Goal: Information Seeking & Learning: Learn about a topic

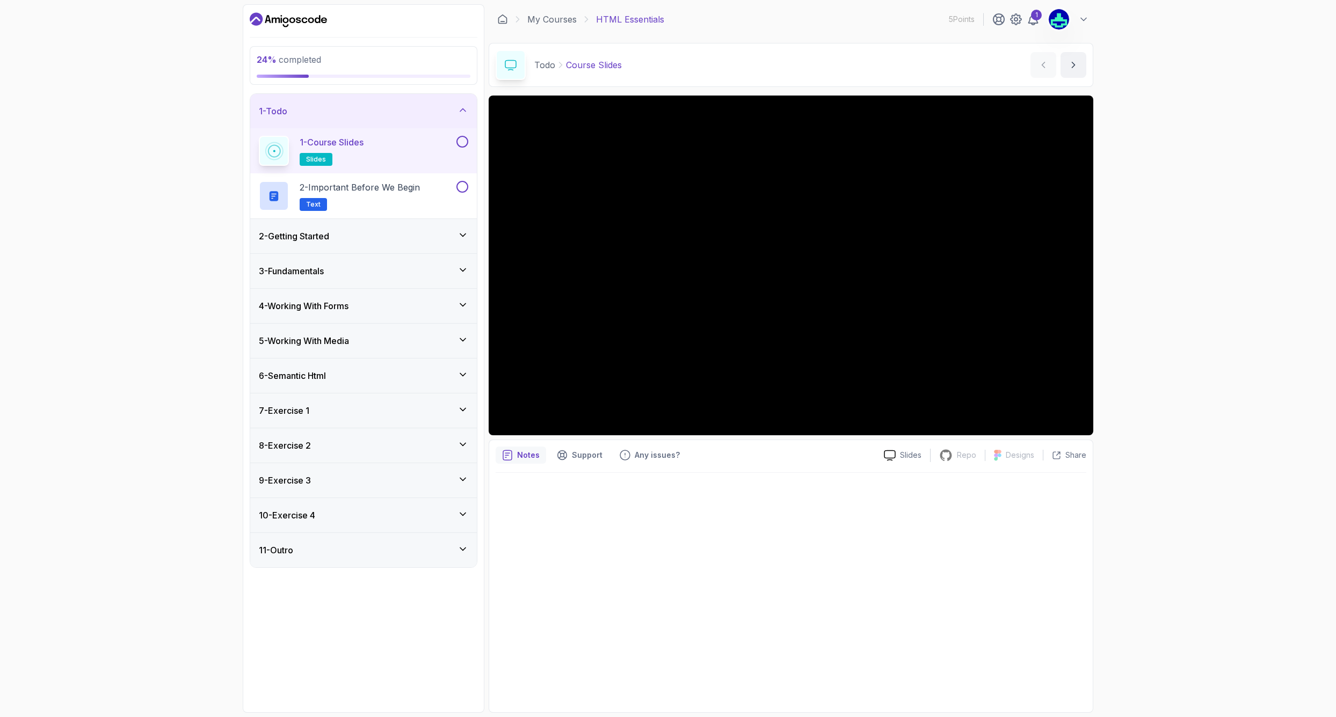
click at [388, 240] on div "2 - Getting Started" at bounding box center [363, 236] width 209 height 13
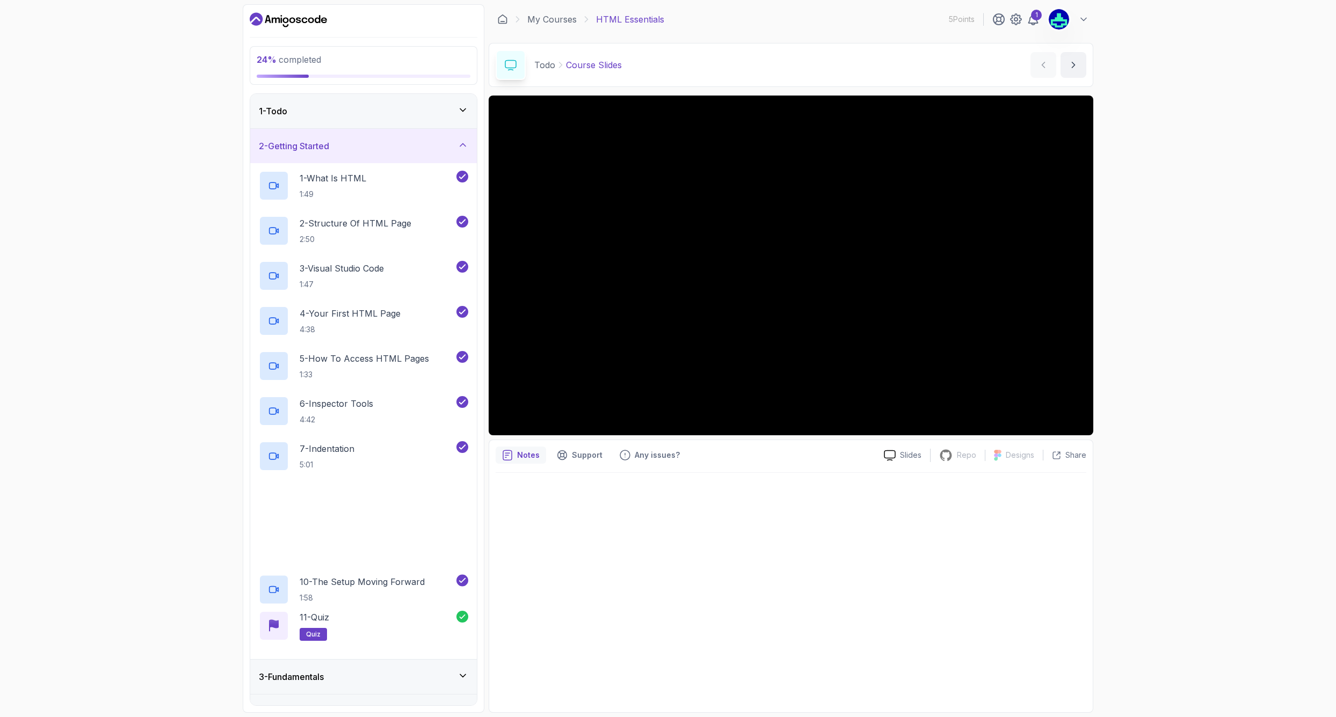
click at [371, 136] on div "2 - Getting Started" at bounding box center [363, 146] width 227 height 34
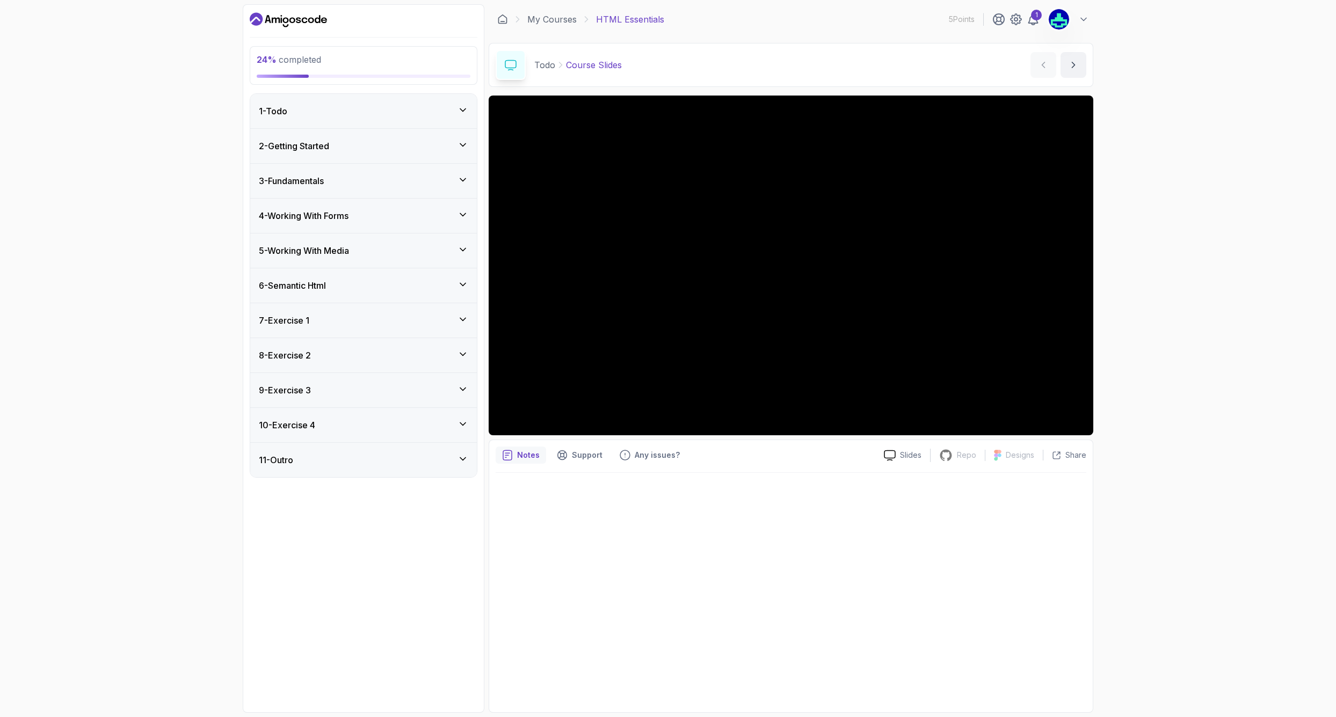
click at [360, 172] on div "3 - Fundamentals" at bounding box center [363, 181] width 227 height 34
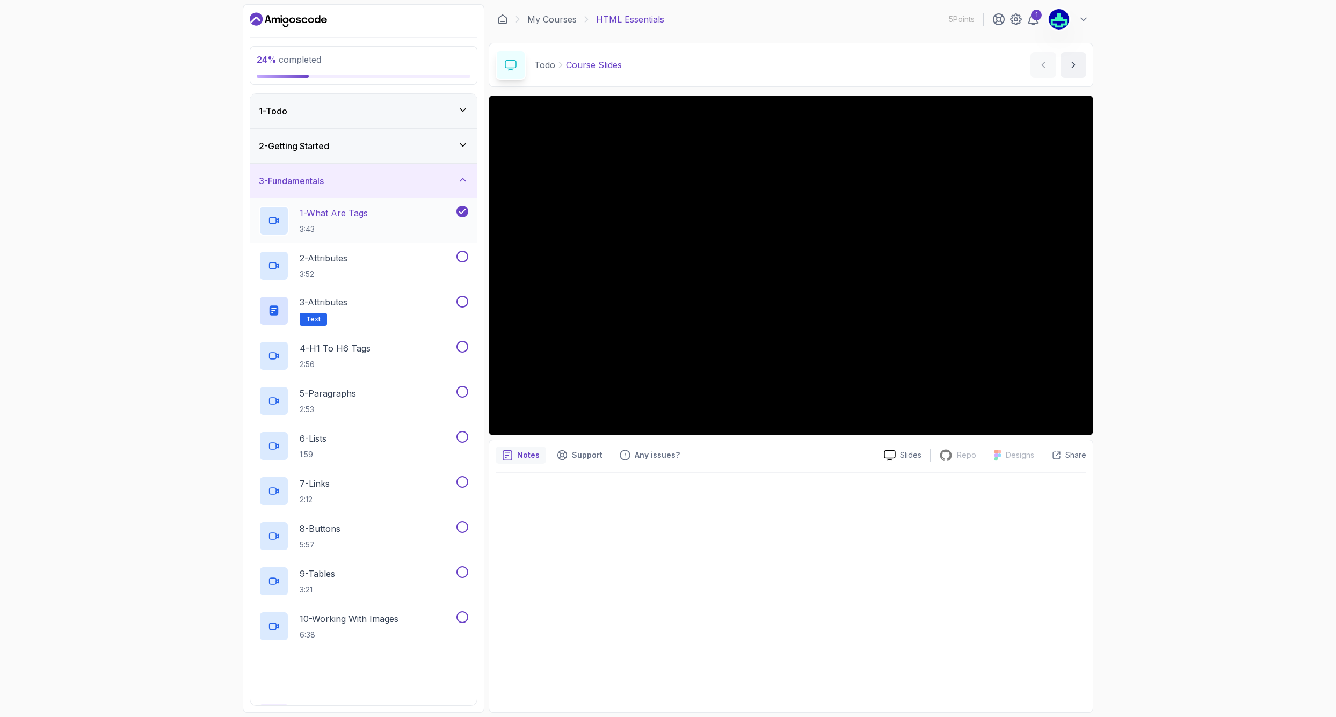
click at [359, 215] on p "1 - What Are Tags" at bounding box center [334, 213] width 68 height 13
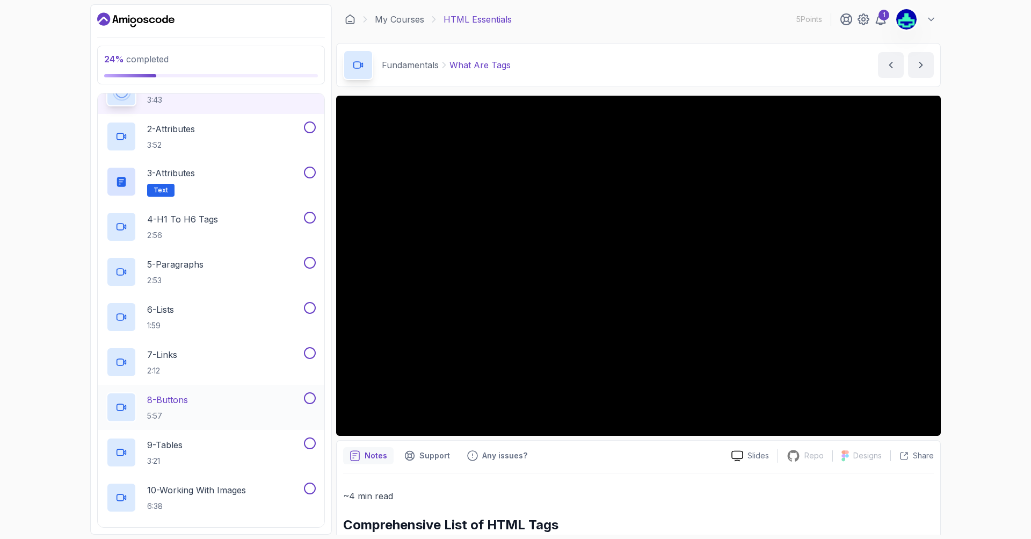
scroll to position [64, 0]
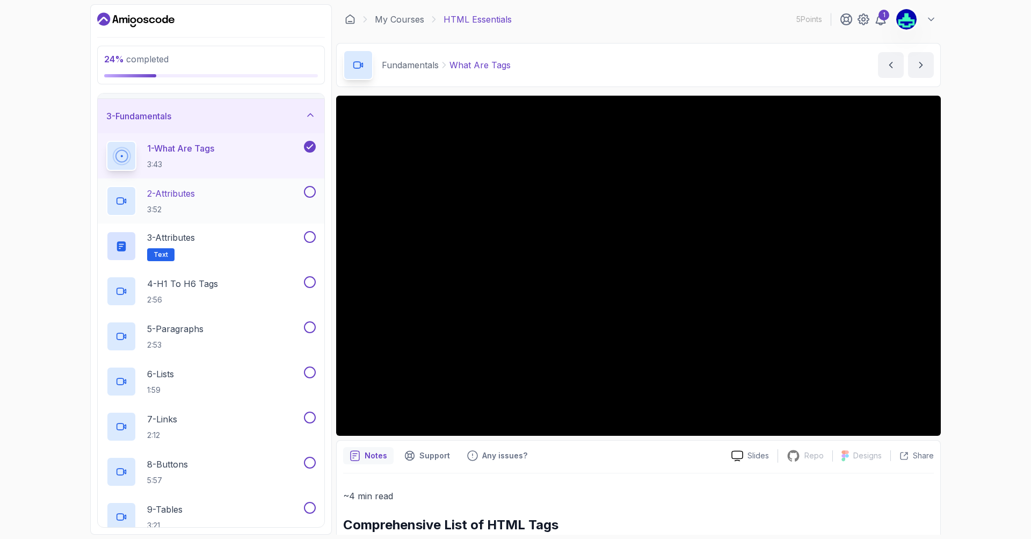
click at [253, 197] on div "2 - Attributes 3:52" at bounding box center [203, 201] width 195 height 30
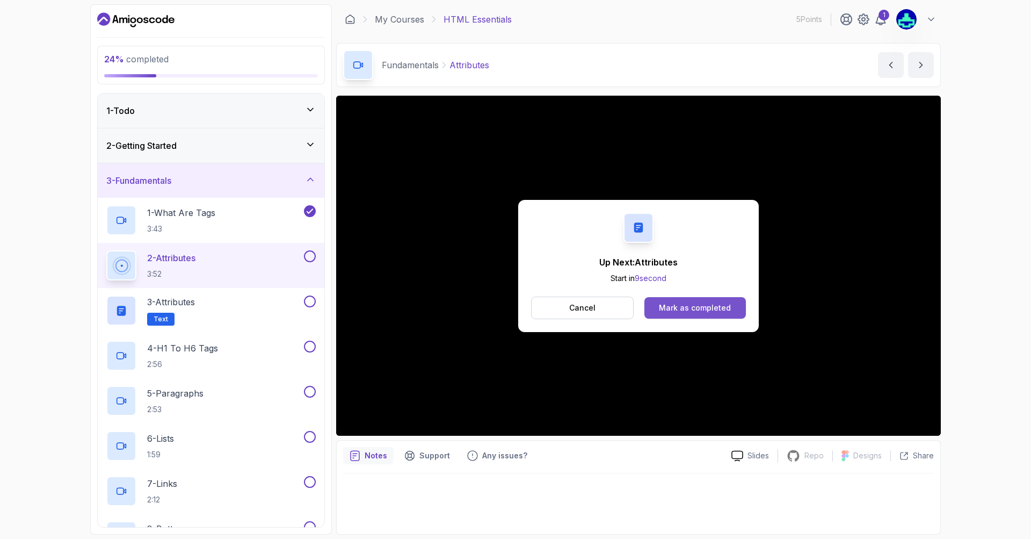
click at [680, 306] on div "Mark as completed" at bounding box center [695, 307] width 72 height 11
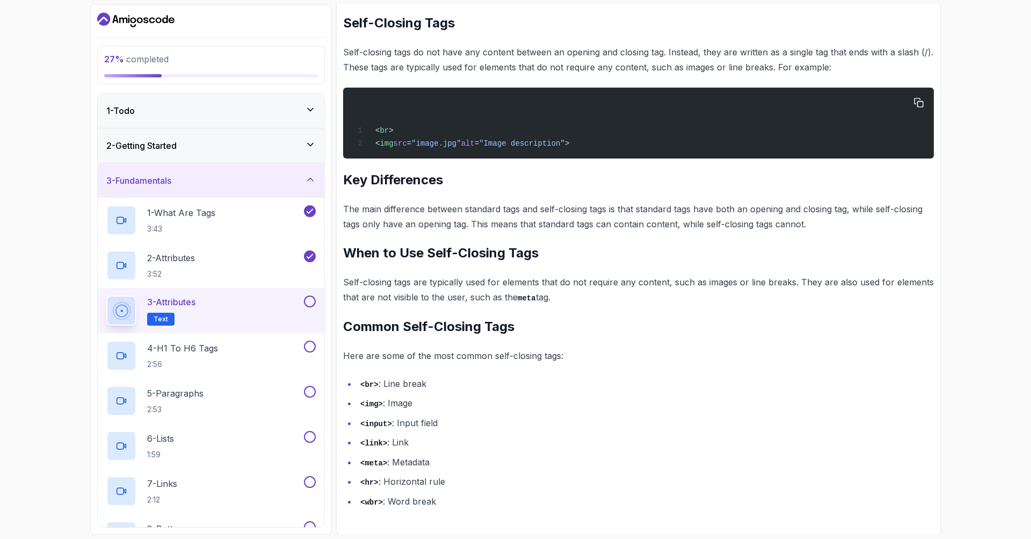
scroll to position [328, 0]
click at [620, 326] on h2 "Common Self-Closing Tags" at bounding box center [638, 325] width 591 height 17
click at [236, 339] on div "4 - H1 To H6 Tags 2:56" at bounding box center [211, 355] width 227 height 45
click at [308, 348] on button at bounding box center [310, 346] width 12 height 12
click at [296, 363] on div "4 - H1 To H6 Tags 2:56" at bounding box center [203, 355] width 195 height 30
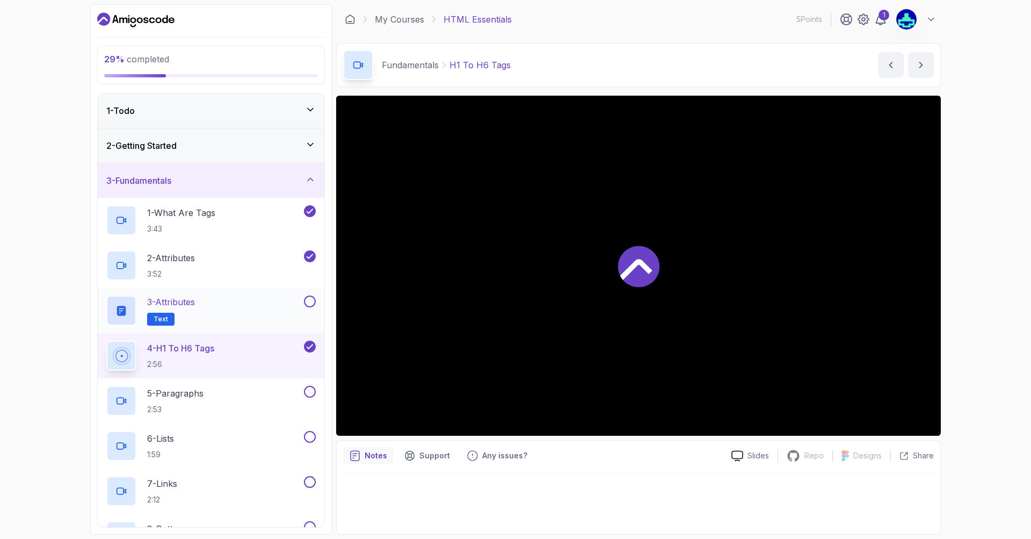
click at [165, 318] on span "Text" at bounding box center [161, 319] width 14 height 9
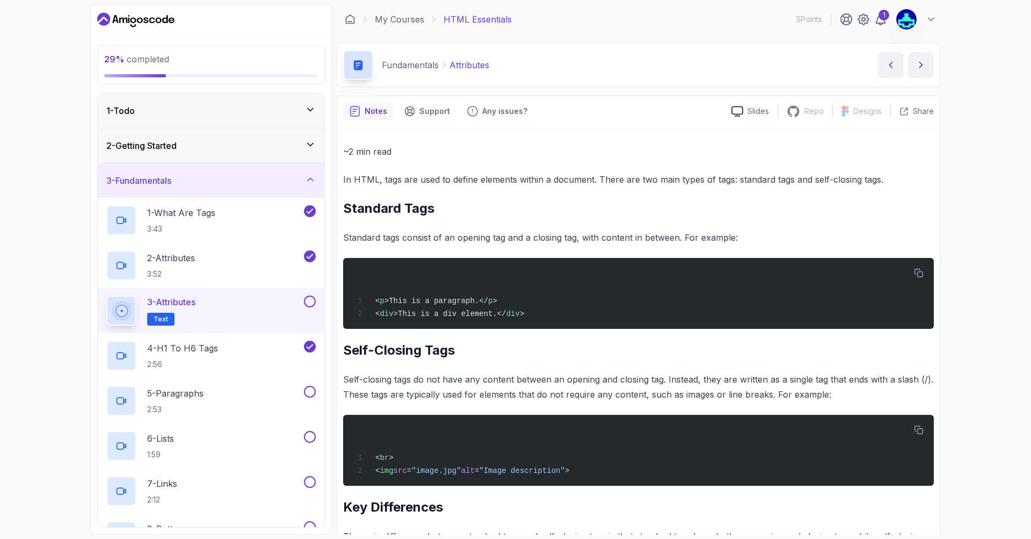
scroll to position [328, 0]
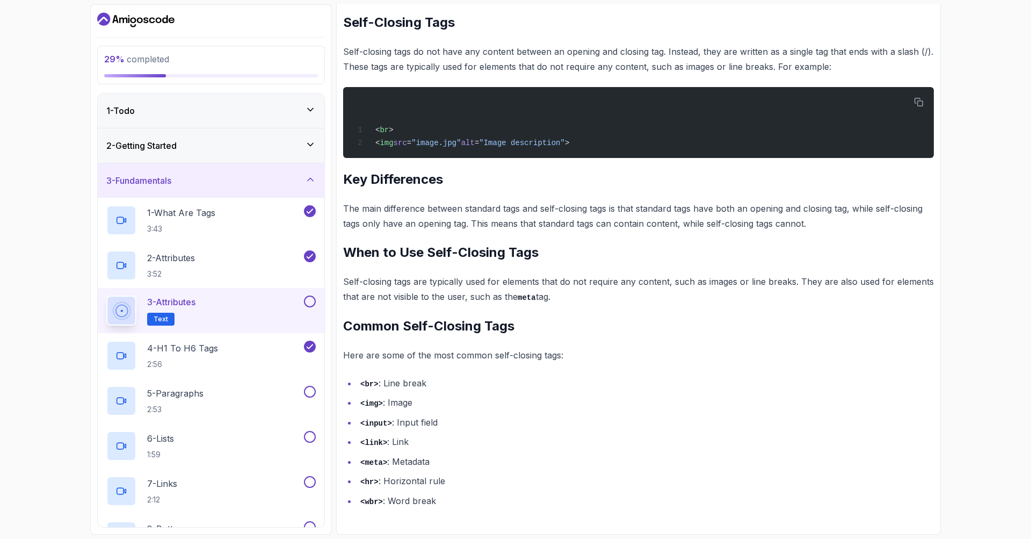
click at [129, 315] on icon at bounding box center [121, 310] width 16 height 16
click at [162, 322] on span "Text" at bounding box center [161, 319] width 14 height 9
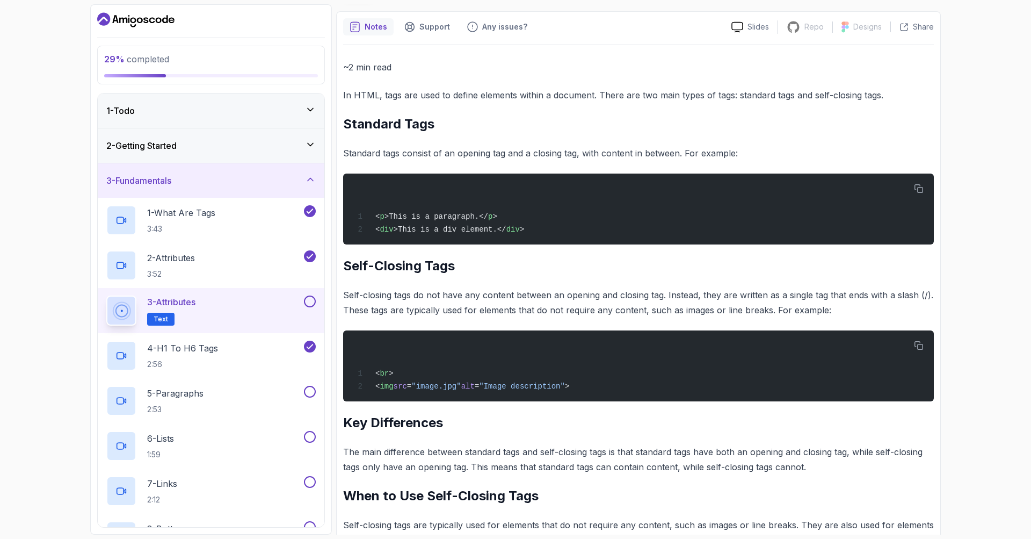
scroll to position [5, 0]
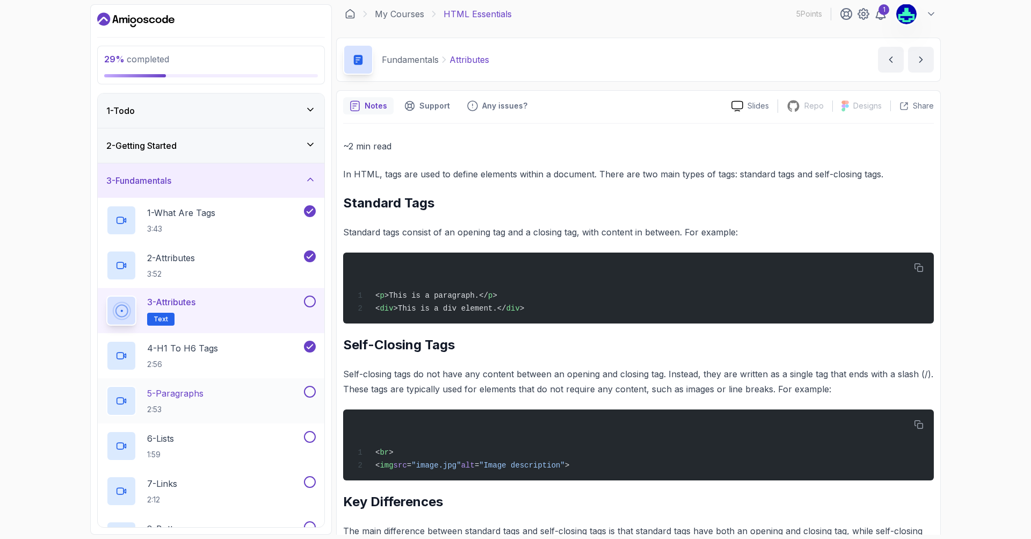
click at [256, 381] on div "5 - Paragraphs 2:53" at bounding box center [211, 400] width 227 height 45
click at [271, 349] on div "4 - H1 To H6 Tags 2:56" at bounding box center [203, 355] width 195 height 30
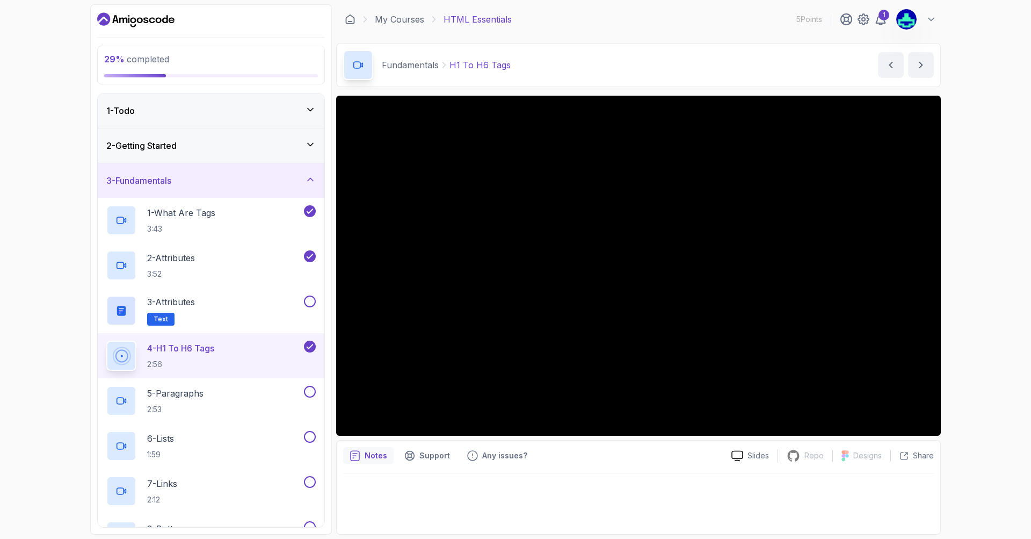
drag, startPoint x: 224, startPoint y: 301, endPoint x: 74, endPoint y: 284, distance: 151.4
click at [74, 284] on div "29 % completed 1 - Todo 2 - Getting Started 3 - Fundamentals 1 - What Are Tags …" at bounding box center [515, 269] width 1031 height 539
click at [185, 303] on p "3 - Attributes" at bounding box center [171, 301] width 48 height 13
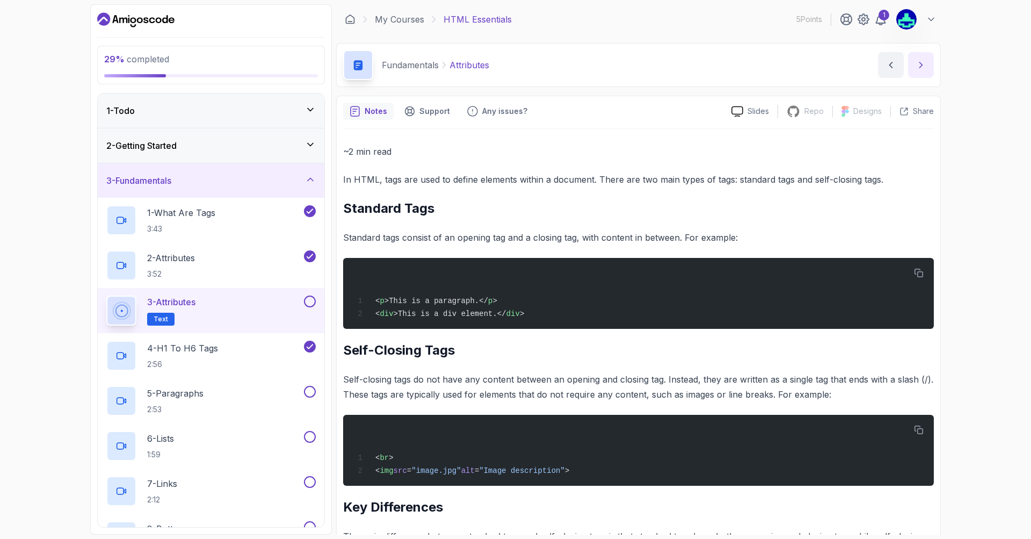
click at [932, 63] on button "next content" at bounding box center [921, 65] width 26 height 26
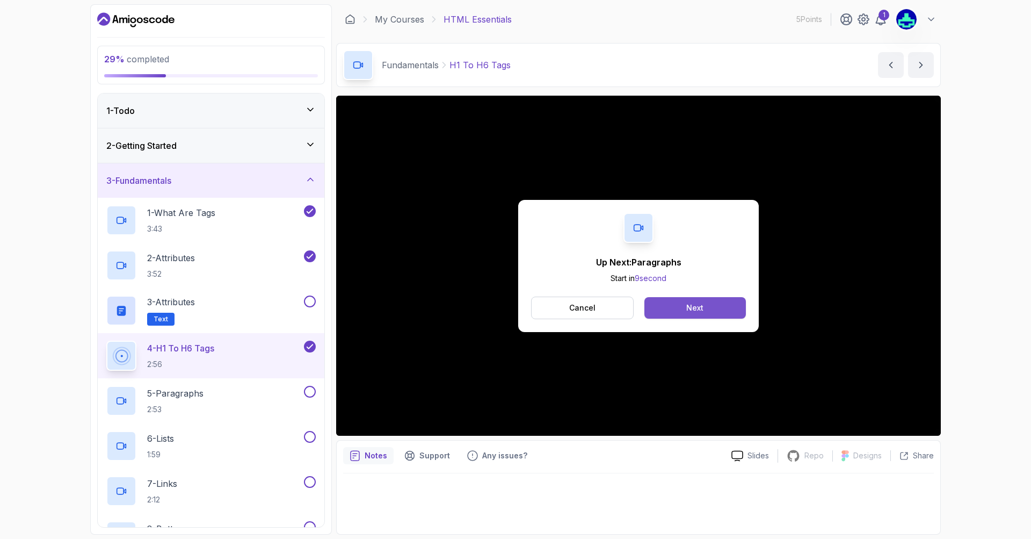
click at [661, 311] on button "Next" at bounding box center [694, 307] width 101 height 21
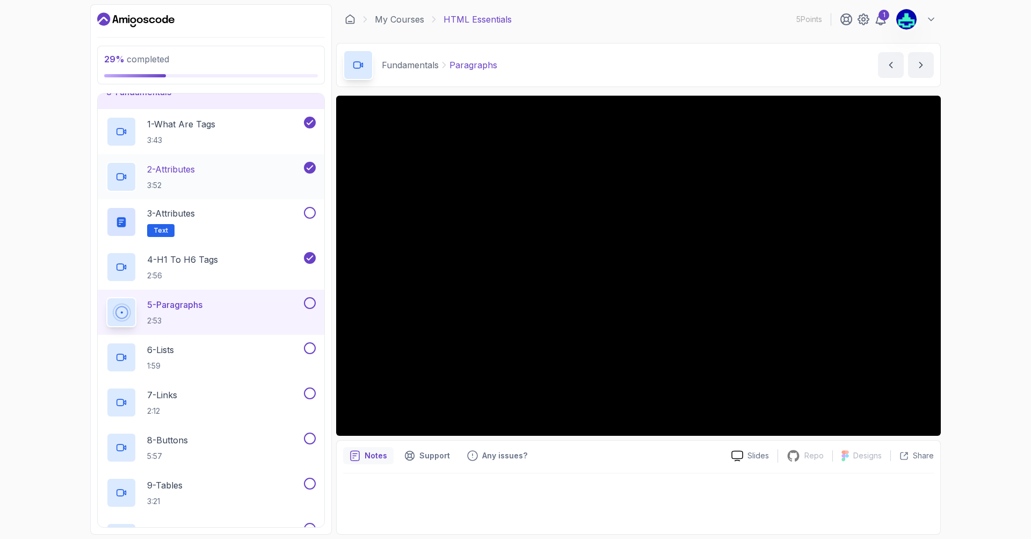
scroll to position [64, 0]
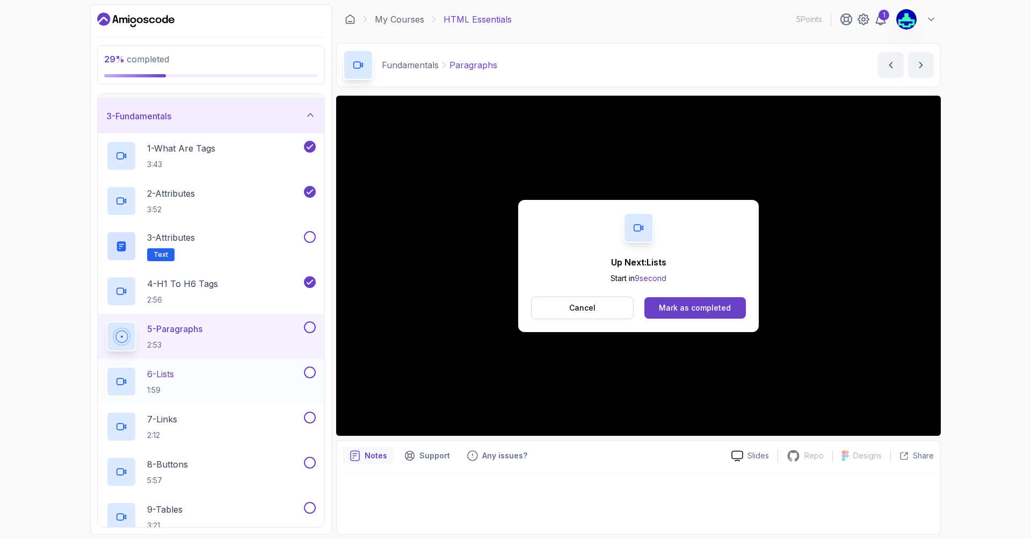
click at [242, 368] on div "6 - Lists 1:59" at bounding box center [203, 381] width 195 height 30
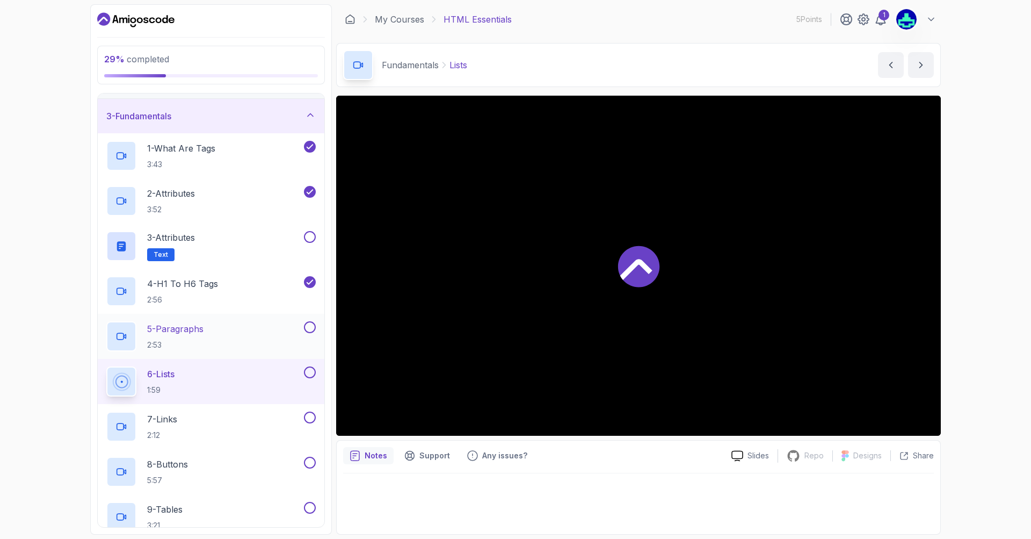
click at [277, 331] on div "5 - Paragraphs 2:53" at bounding box center [203, 336] width 195 height 30
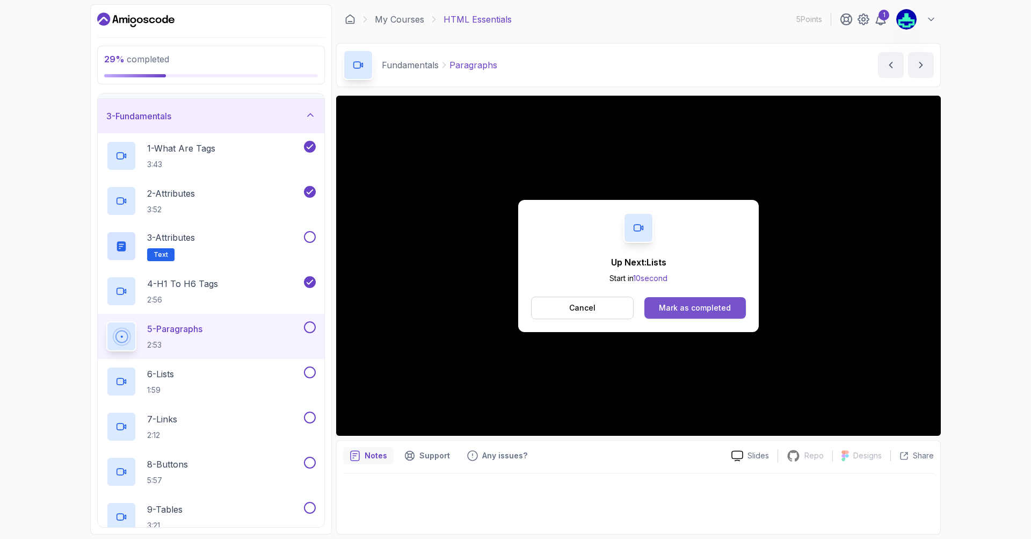
click at [668, 308] on div "Mark as completed" at bounding box center [695, 307] width 72 height 11
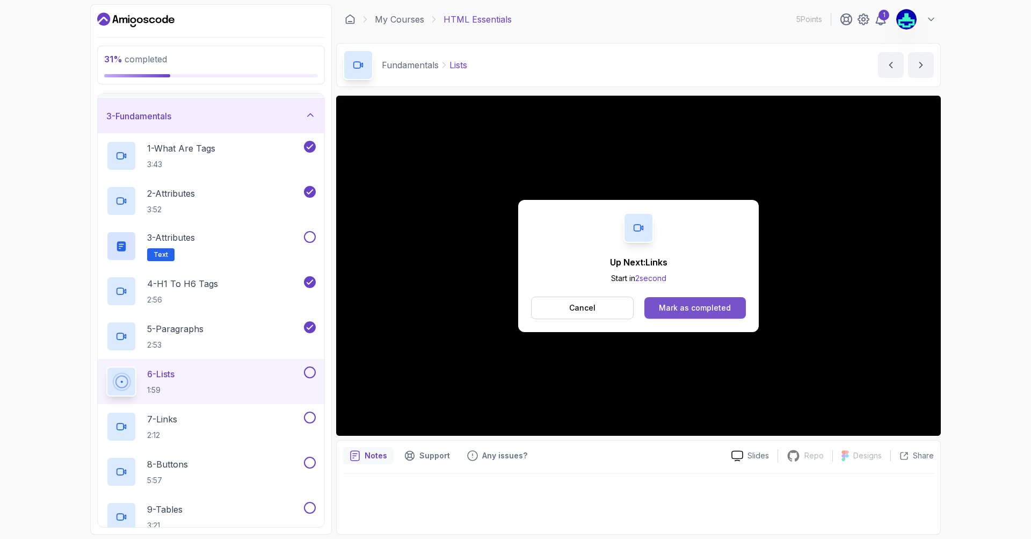
click at [700, 304] on div "Mark as completed" at bounding box center [695, 307] width 72 height 11
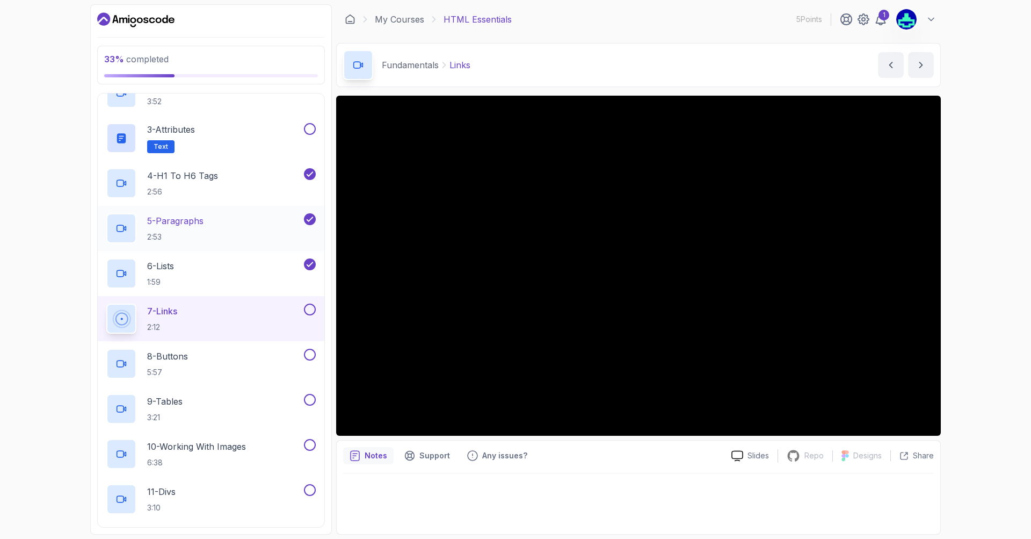
scroll to position [193, 0]
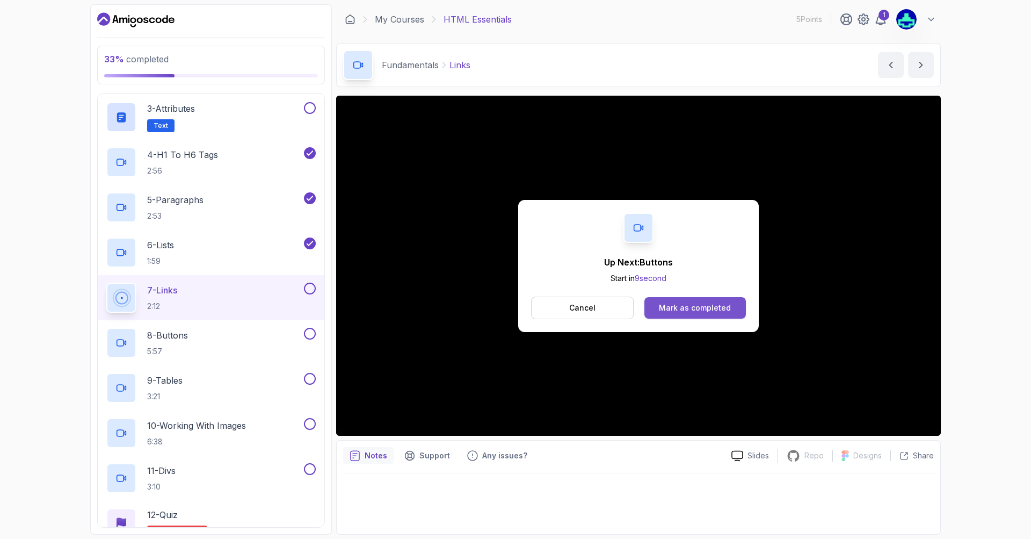
click at [698, 302] on div "Mark as completed" at bounding box center [695, 307] width 72 height 11
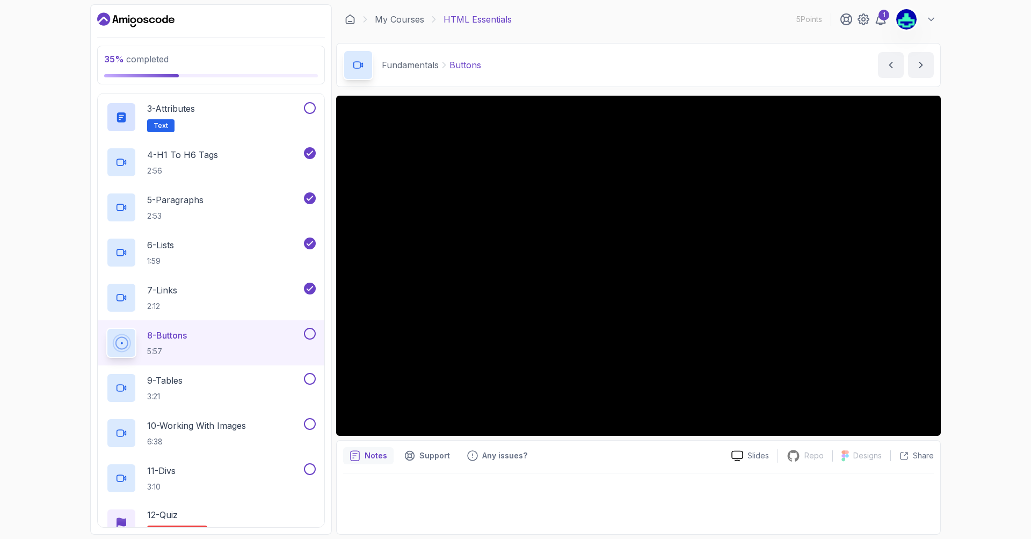
click at [688, 467] on div "Notes Support Any issues? Slides Repo Repository not available Designs Design n…" at bounding box center [638, 487] width 605 height 95
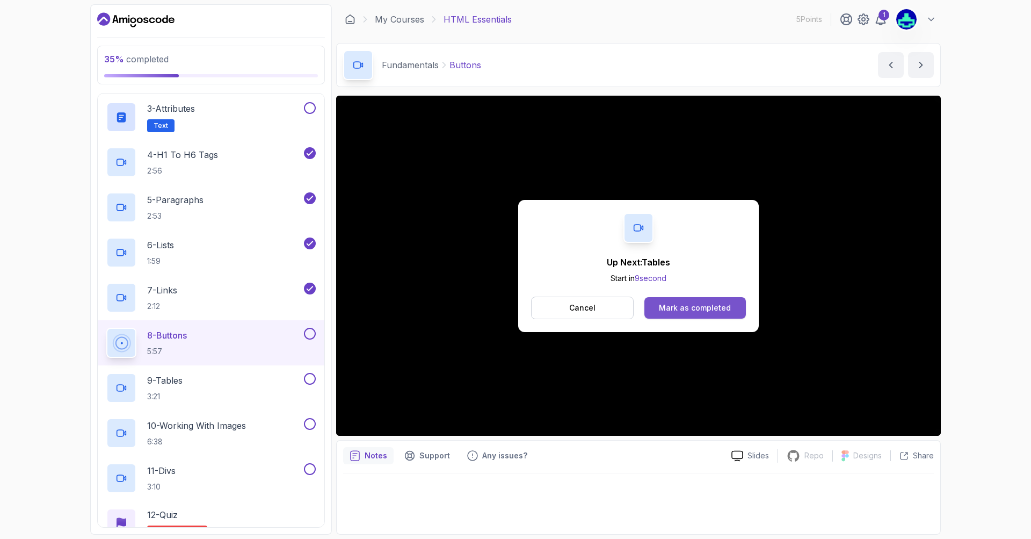
click at [669, 309] on div "Mark as completed" at bounding box center [695, 307] width 72 height 11
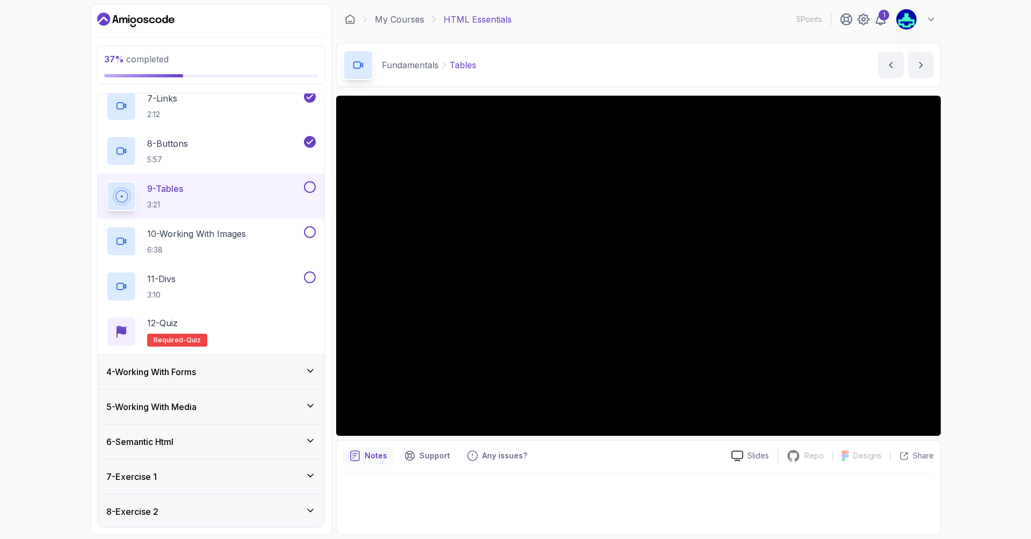
scroll to position [387, 0]
click at [300, 363] on div "4 - Working With Forms" at bounding box center [211, 370] width 227 height 34
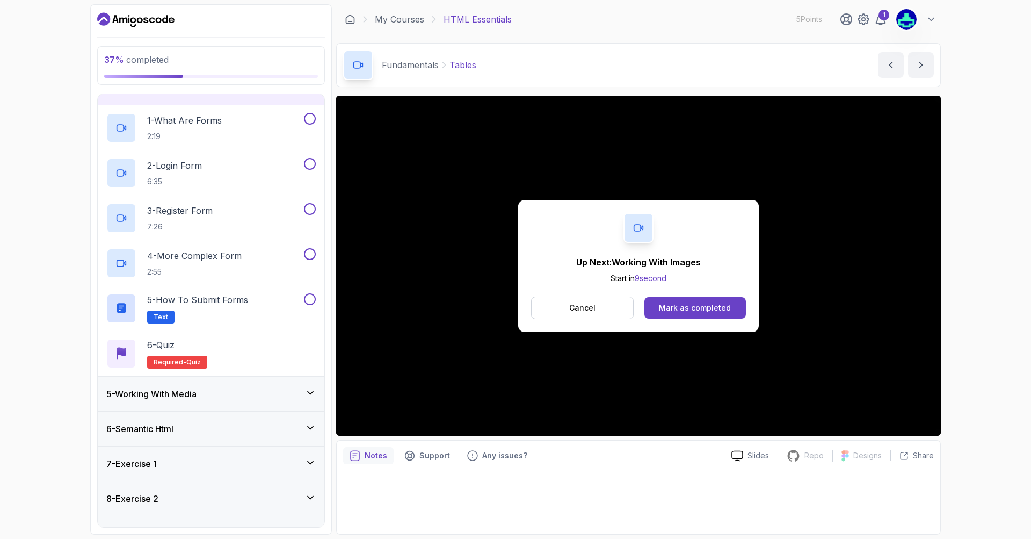
scroll to position [129, 0]
click at [217, 390] on div "5 - Working With Media" at bounding box center [210, 392] width 209 height 13
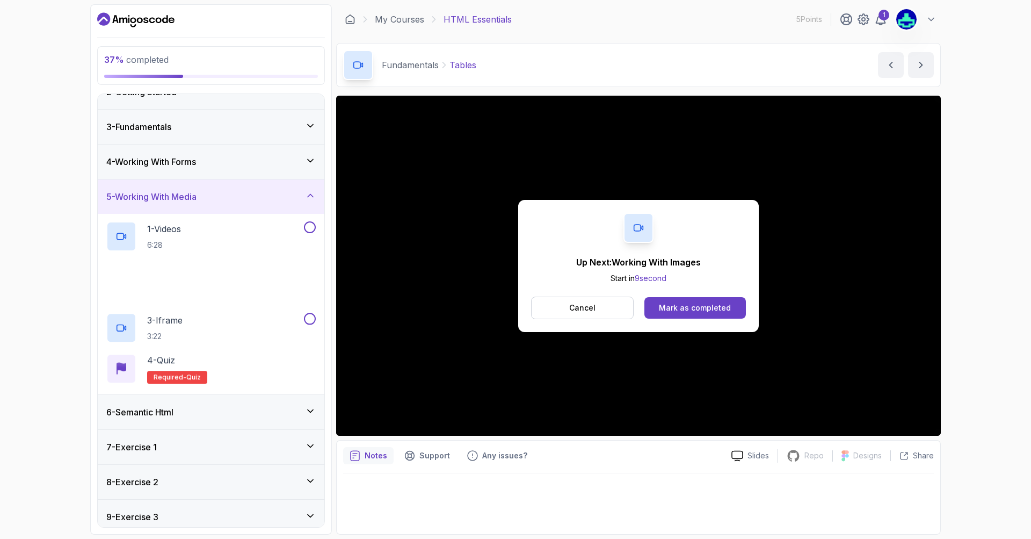
scroll to position [64, 0]
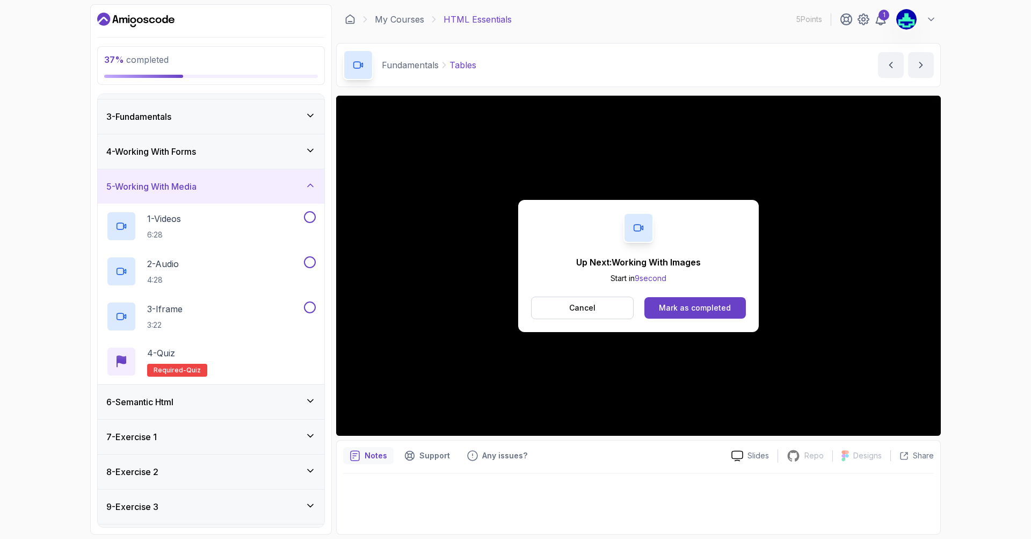
click at [201, 410] on div "6 - Semantic Html" at bounding box center [211, 401] width 227 height 34
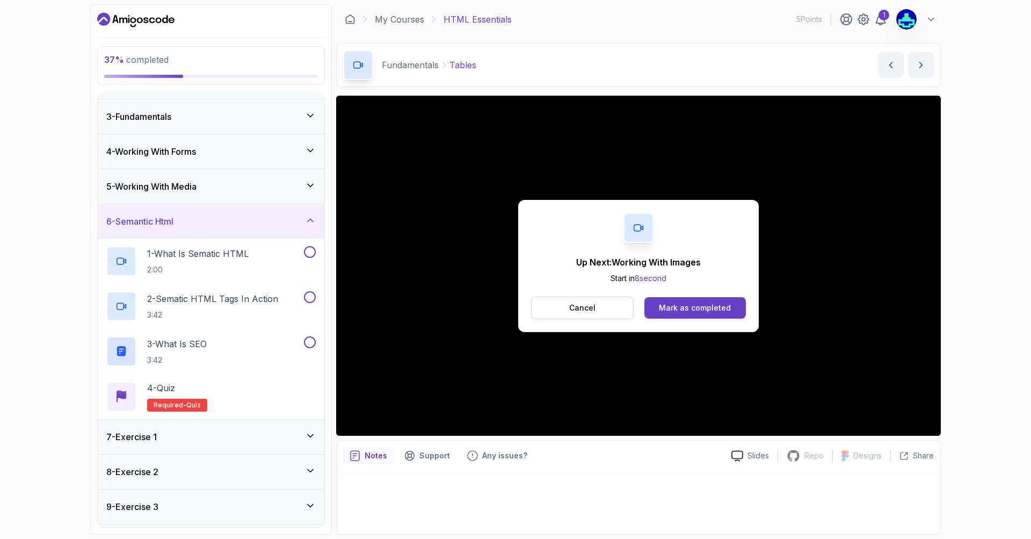
click at [196, 432] on div "7 - Exercise 1" at bounding box center [210, 436] width 209 height 13
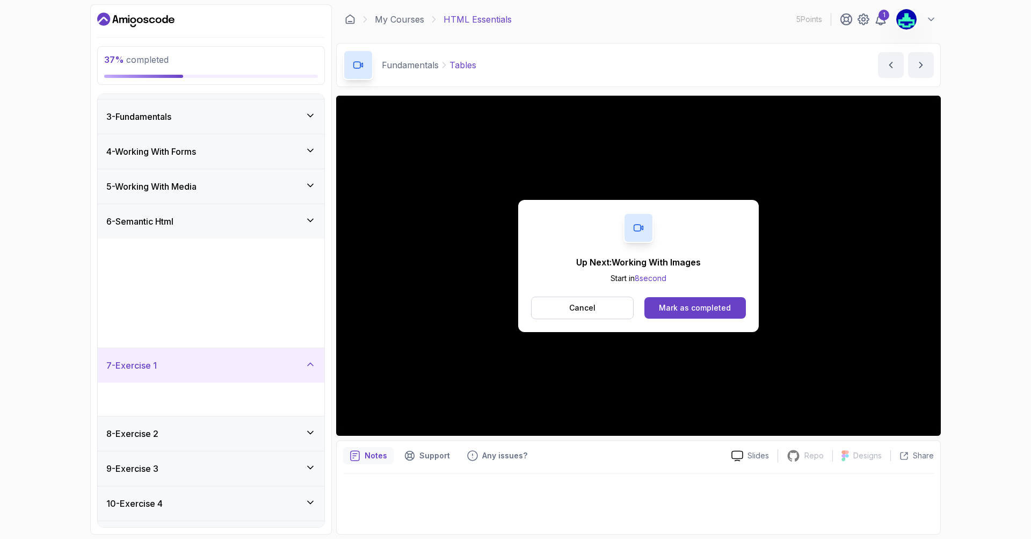
scroll to position [0, 0]
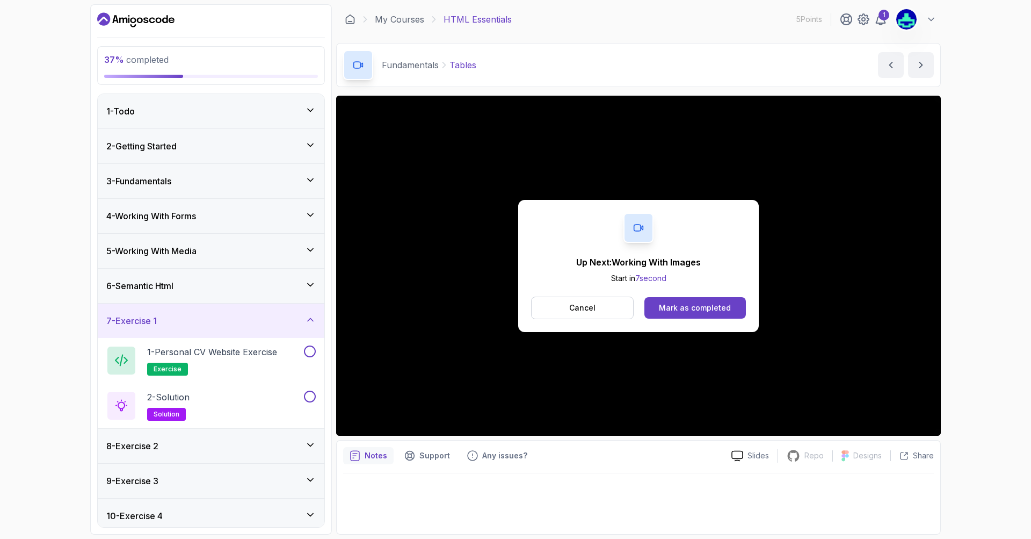
click at [181, 202] on div "4 - Working With Forms" at bounding box center [211, 216] width 227 height 34
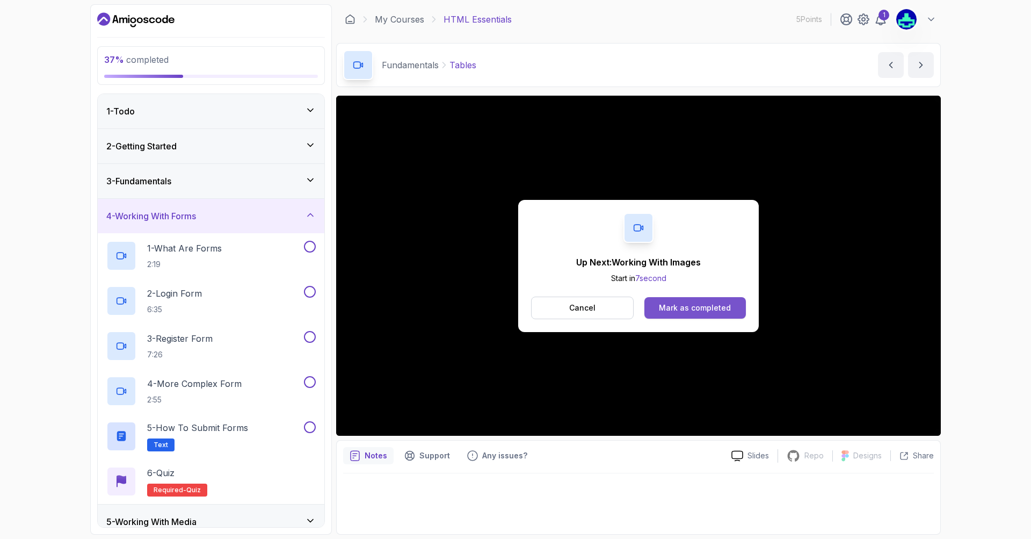
click at [670, 304] on div "Mark as completed" at bounding box center [695, 307] width 72 height 11
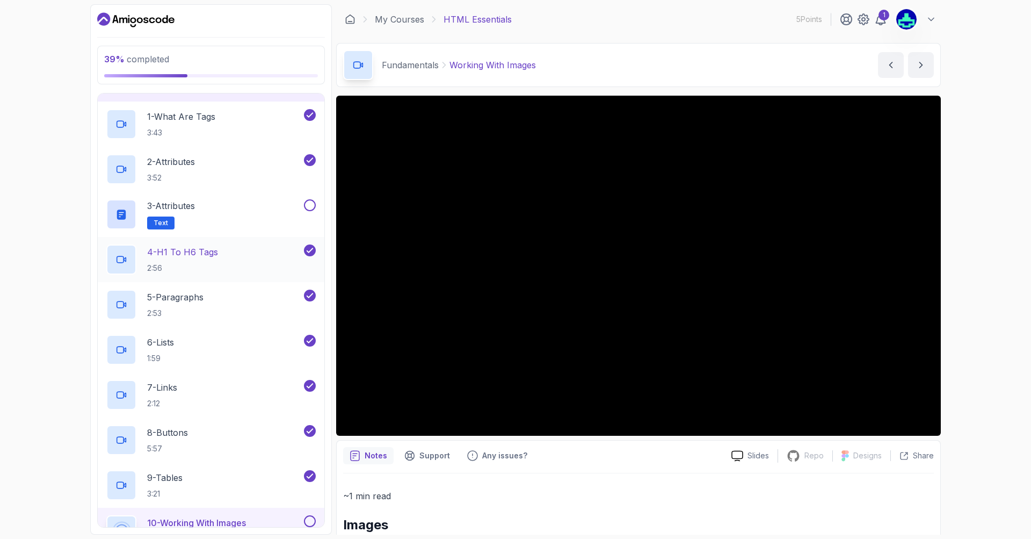
scroll to position [258, 0]
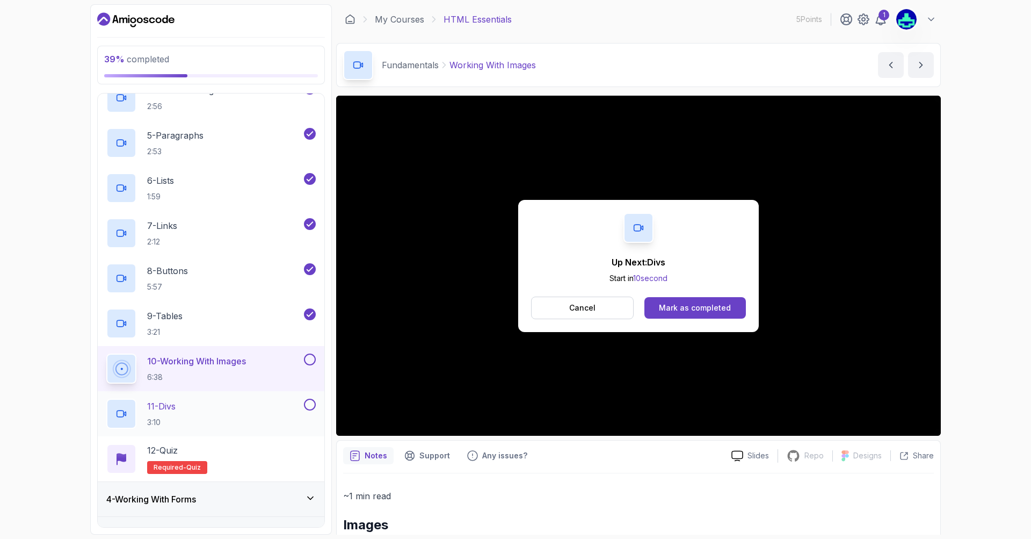
click at [157, 419] on p "3:10" at bounding box center [161, 422] width 28 height 11
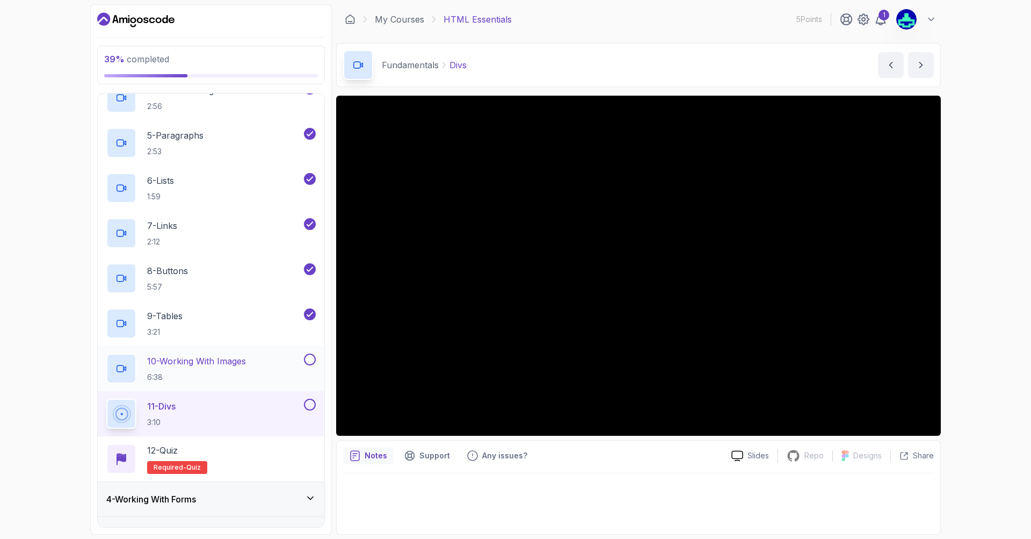
scroll to position [387, 0]
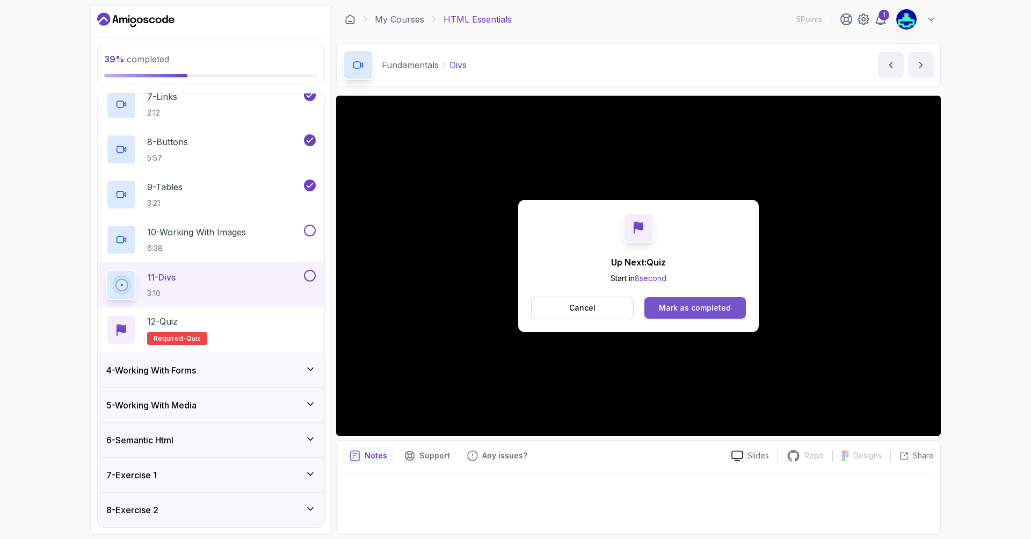
click at [681, 306] on div "Mark as completed" at bounding box center [695, 307] width 72 height 11
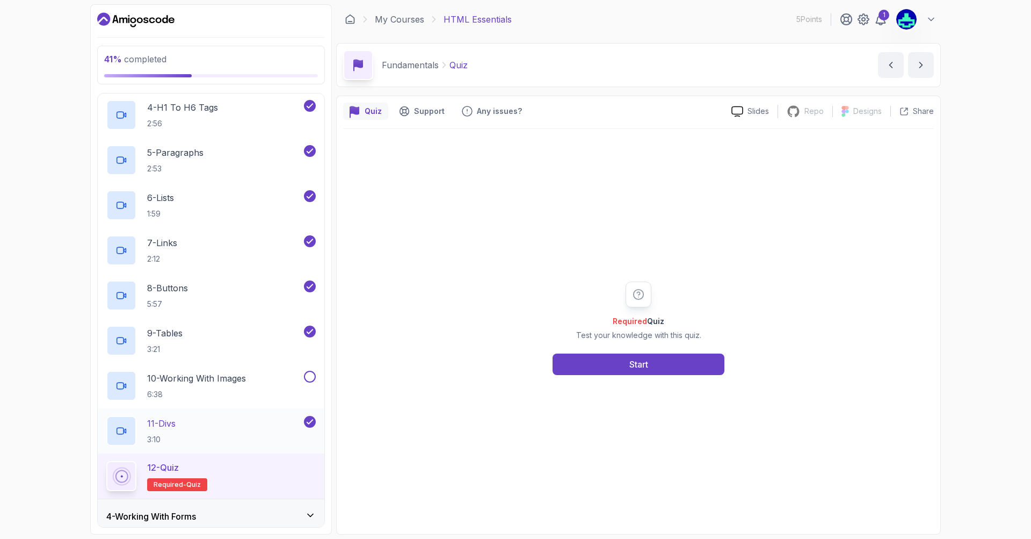
scroll to position [129, 0]
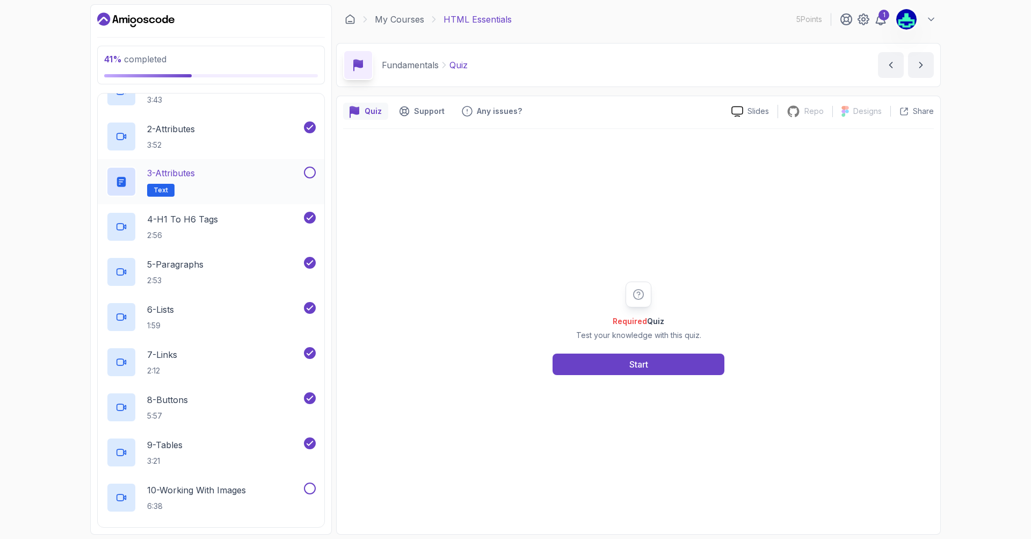
click at [213, 180] on div "3 - Attributes Text" at bounding box center [203, 181] width 195 height 30
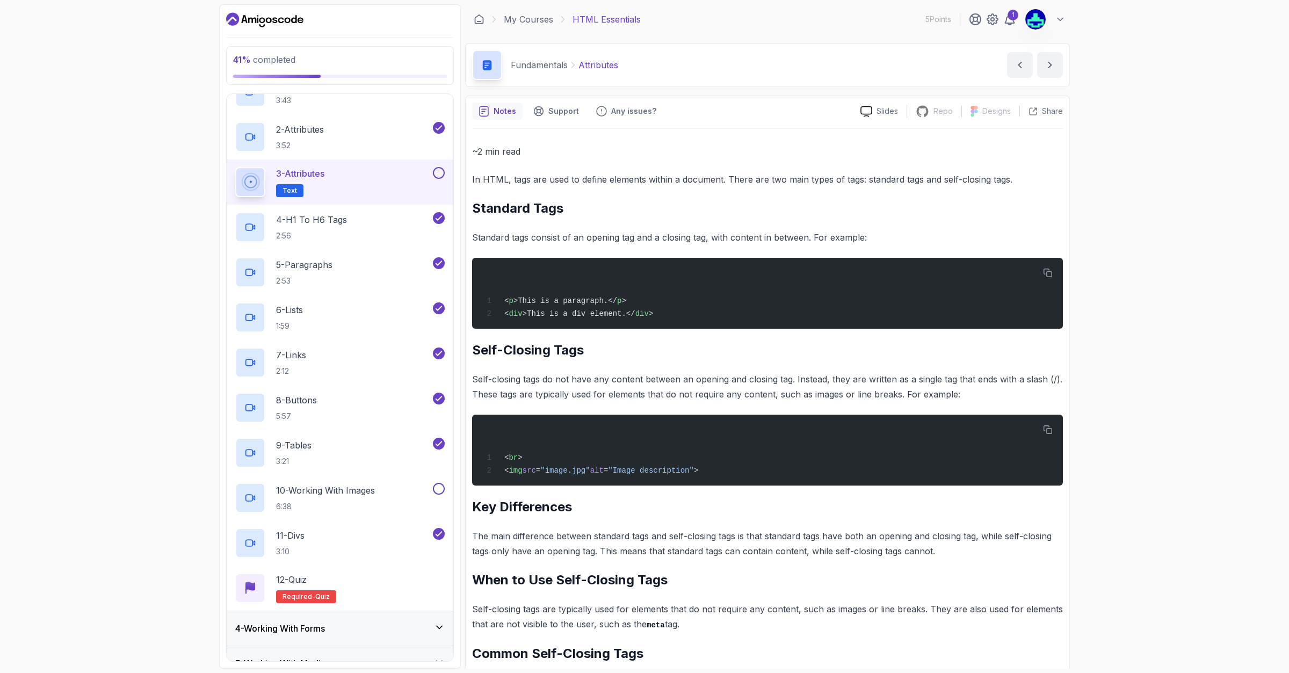
click at [503, 114] on p "Notes" at bounding box center [505, 111] width 23 height 11
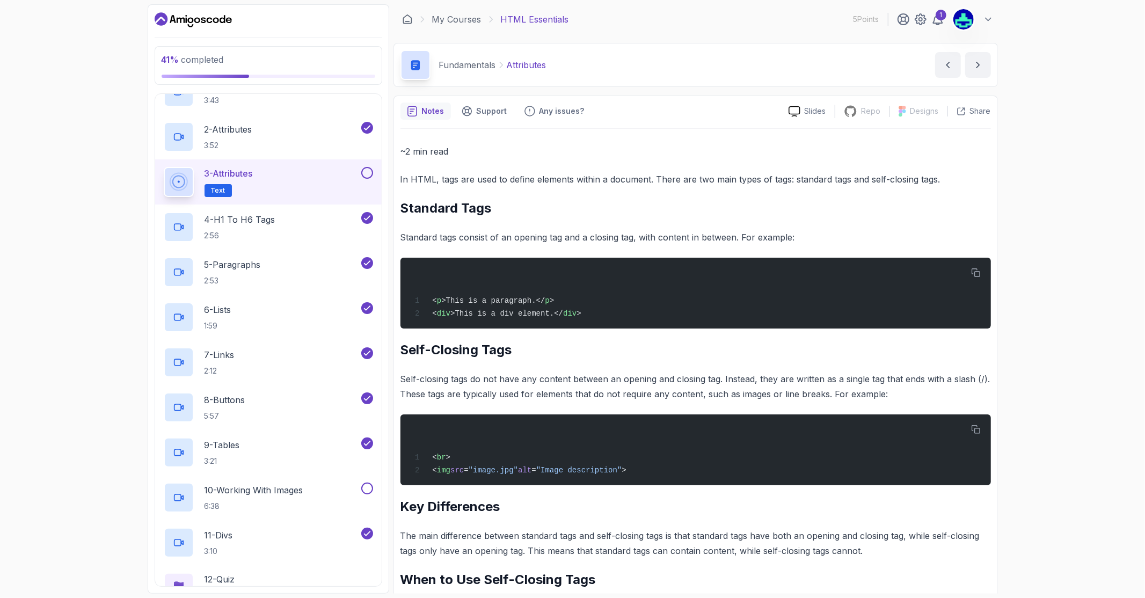
click at [366, 170] on button at bounding box center [367, 173] width 12 height 12
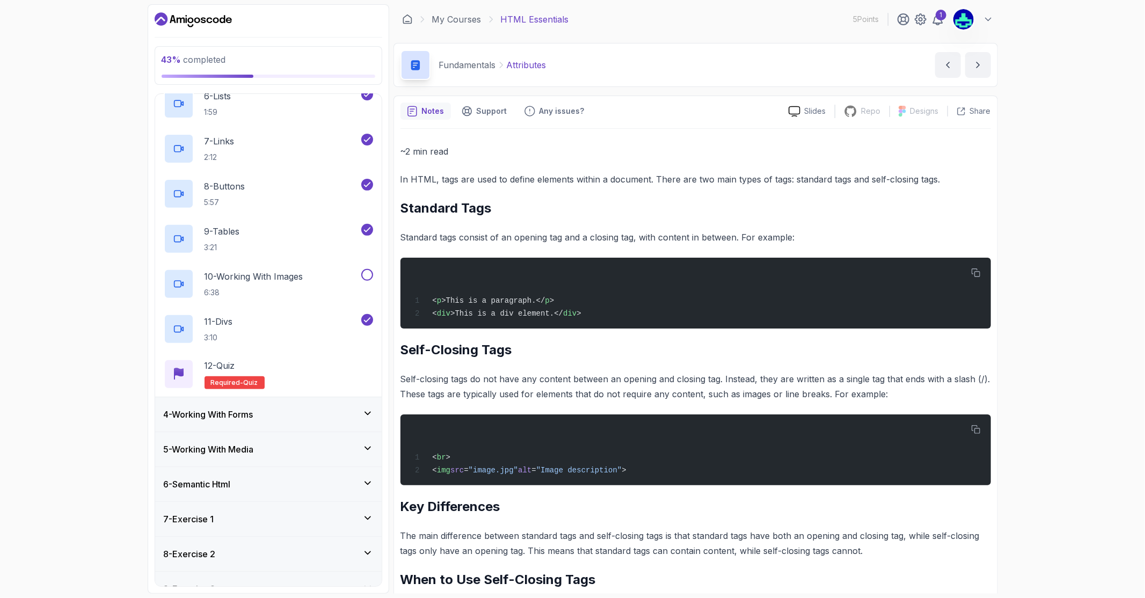
scroll to position [344, 0]
click at [283, 359] on div "12 - Quiz Required- quiz" at bounding box center [268, 373] width 209 height 30
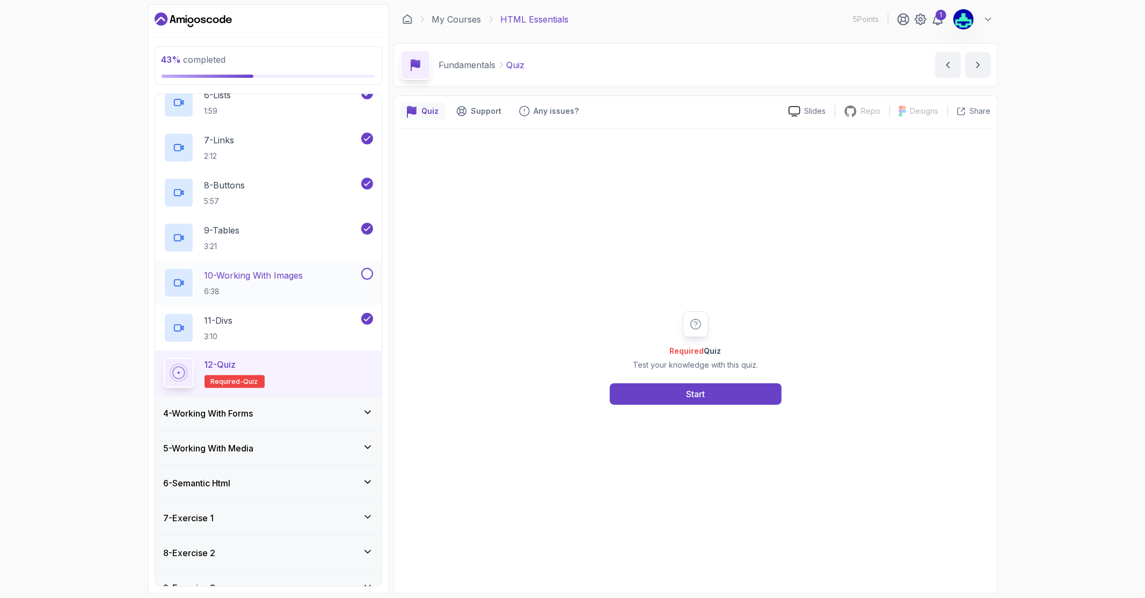
click at [313, 280] on div "10 - Working With Images 6:38" at bounding box center [261, 283] width 195 height 30
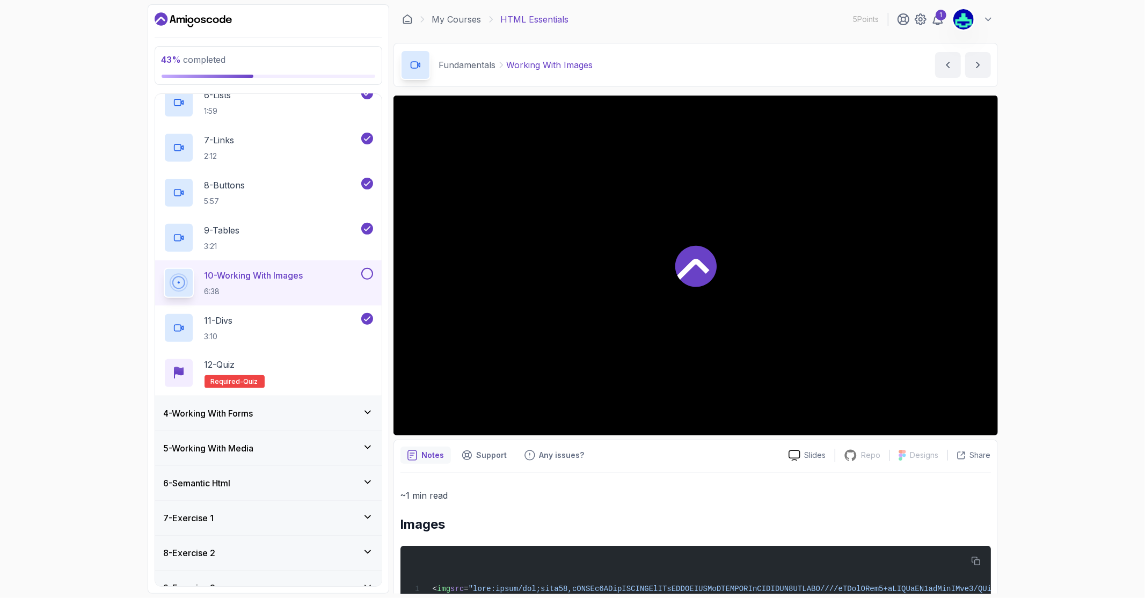
click at [369, 275] on button at bounding box center [367, 274] width 12 height 12
click at [311, 367] on div "12 - Quiz Required- quiz" at bounding box center [268, 373] width 209 height 30
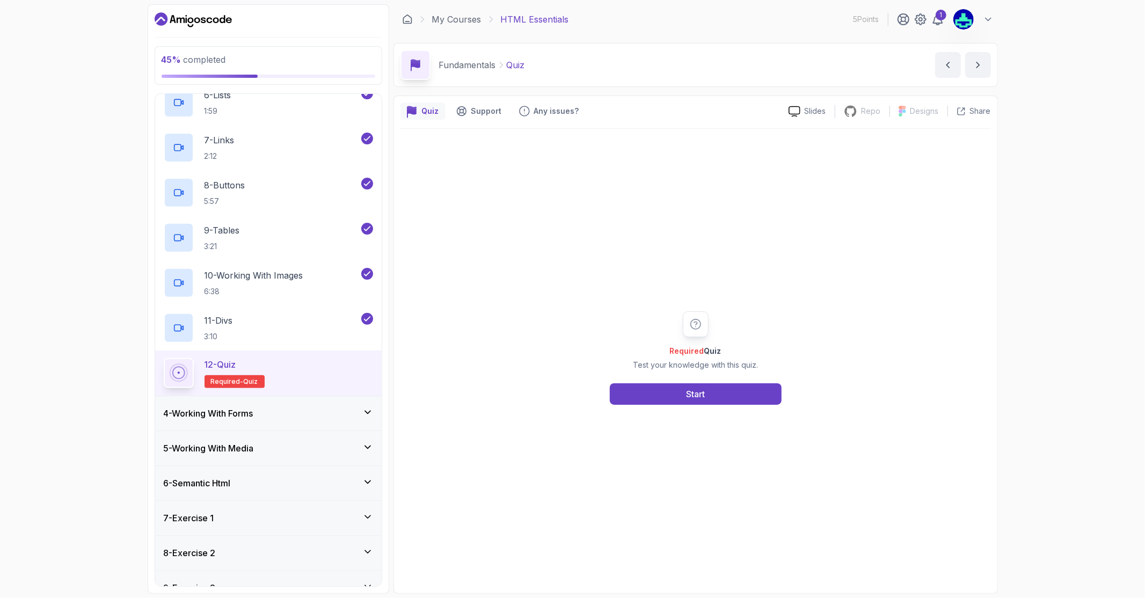
click at [630, 405] on div "Required Quiz Test your knowledge with this quiz. Start" at bounding box center [696, 358] width 591 height 458
click at [640, 398] on button "Start" at bounding box center [696, 393] width 172 height 21
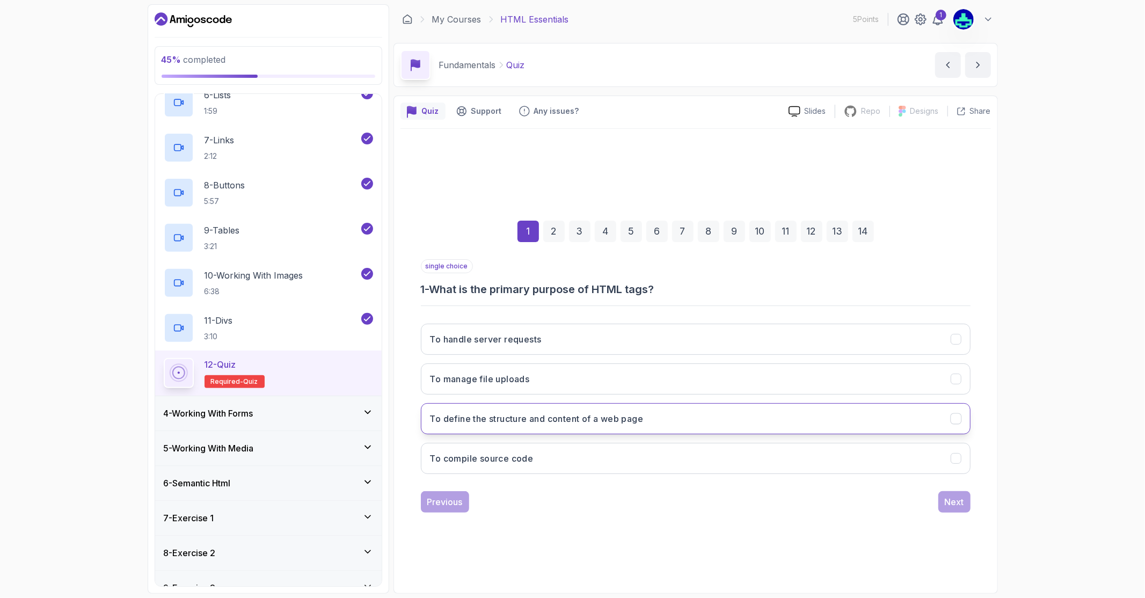
click at [591, 413] on h3 "To define the structure and content of a web page" at bounding box center [537, 418] width 214 height 13
click at [940, 496] on button "Next" at bounding box center [955, 501] width 32 height 21
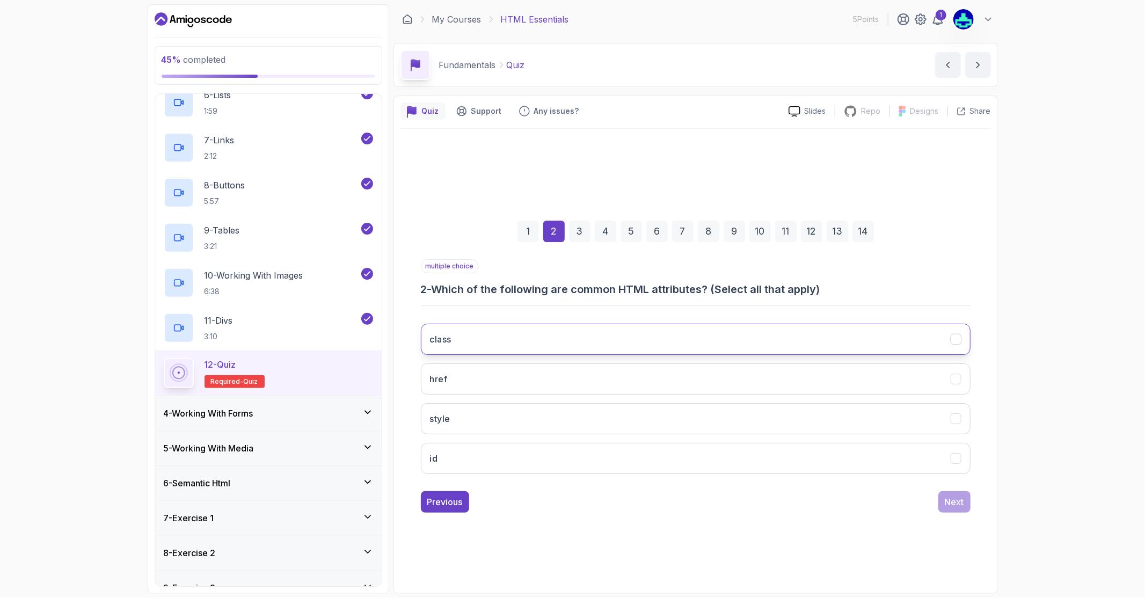
click at [506, 339] on button "class" at bounding box center [696, 339] width 550 height 31
click at [496, 382] on button "href" at bounding box center [696, 379] width 550 height 31
click at [486, 420] on button "style" at bounding box center [696, 418] width 550 height 31
click at [483, 454] on button "id" at bounding box center [696, 458] width 550 height 31
click at [946, 505] on div "Next" at bounding box center [954, 502] width 19 height 13
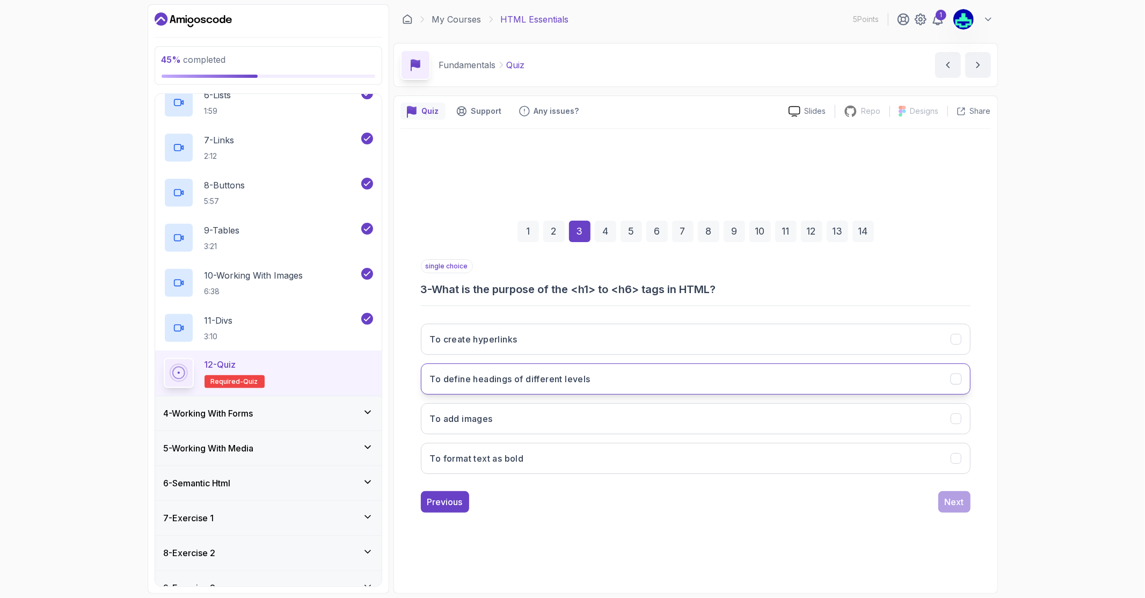
click at [538, 384] on h3 "To define headings of different levels" at bounding box center [510, 379] width 161 height 13
click at [519, 430] on button "To add images" at bounding box center [696, 418] width 550 height 31
click at [524, 382] on h3 "To define headings of different levels" at bounding box center [510, 379] width 161 height 13
click at [946, 497] on div "Next" at bounding box center [954, 502] width 19 height 13
click at [591, 385] on button "<p>" at bounding box center [696, 379] width 550 height 31
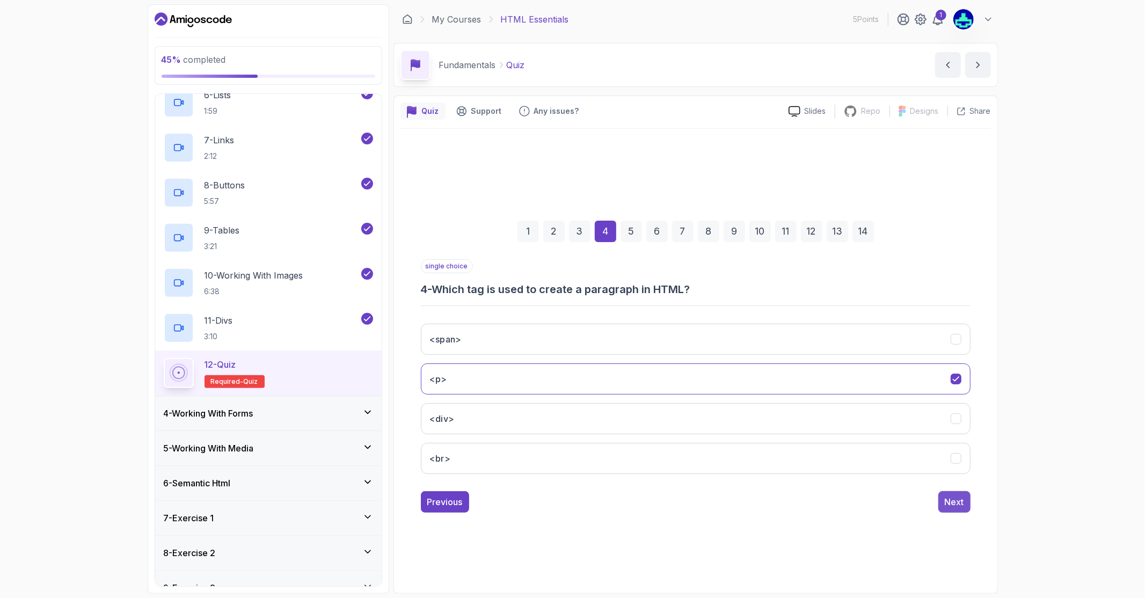
click at [952, 502] on div "Next" at bounding box center [954, 502] width 19 height 13
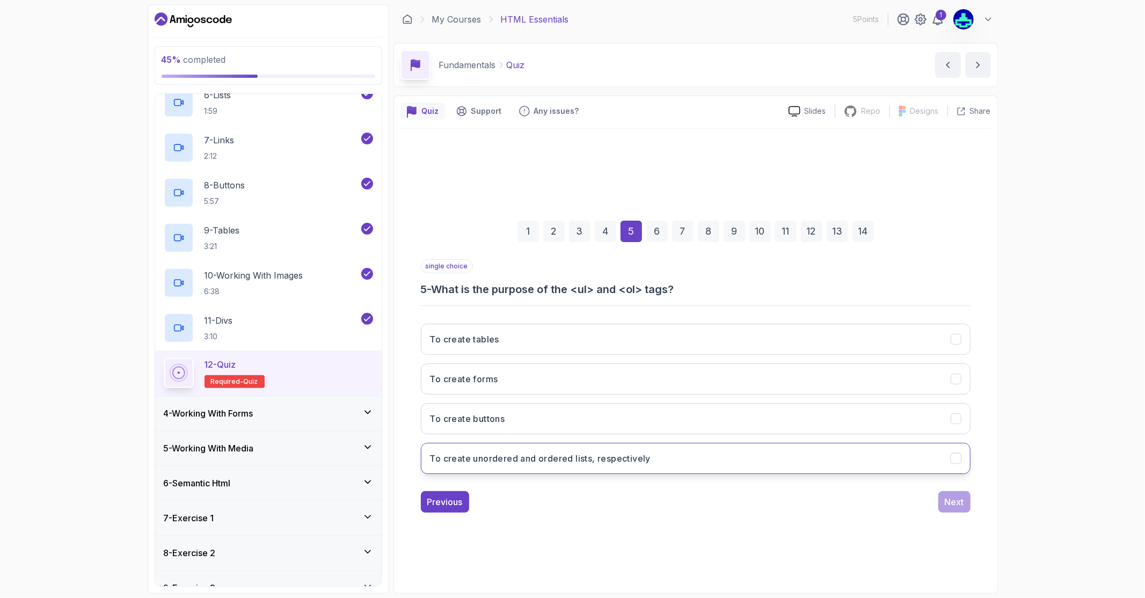
click at [586, 459] on h3 "To create unordered and ordered lists, respectively" at bounding box center [540, 458] width 221 height 13
click at [951, 498] on div "Next" at bounding box center [954, 502] width 19 height 13
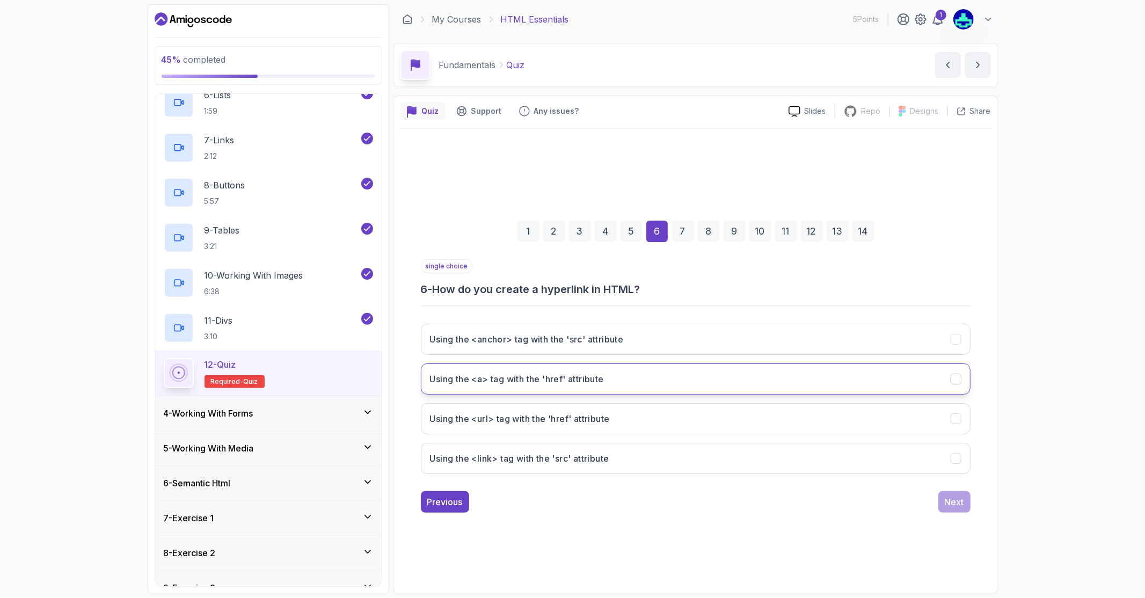
click at [596, 378] on h3 "Using the <a> tag with the 'href' attribute" at bounding box center [517, 379] width 174 height 13
click at [787, 321] on div "Using the <anchor> tag with the 'src' attribute Using the <a> tag with the 'hre…" at bounding box center [696, 399] width 550 height 168
click at [771, 345] on button "Using the <anchor> tag with the 'src' attribute" at bounding box center [696, 339] width 550 height 31
click at [754, 382] on button "Using the <a> tag with the 'href' attribute" at bounding box center [696, 379] width 550 height 31
click at [962, 496] on div "Next" at bounding box center [954, 502] width 19 height 13
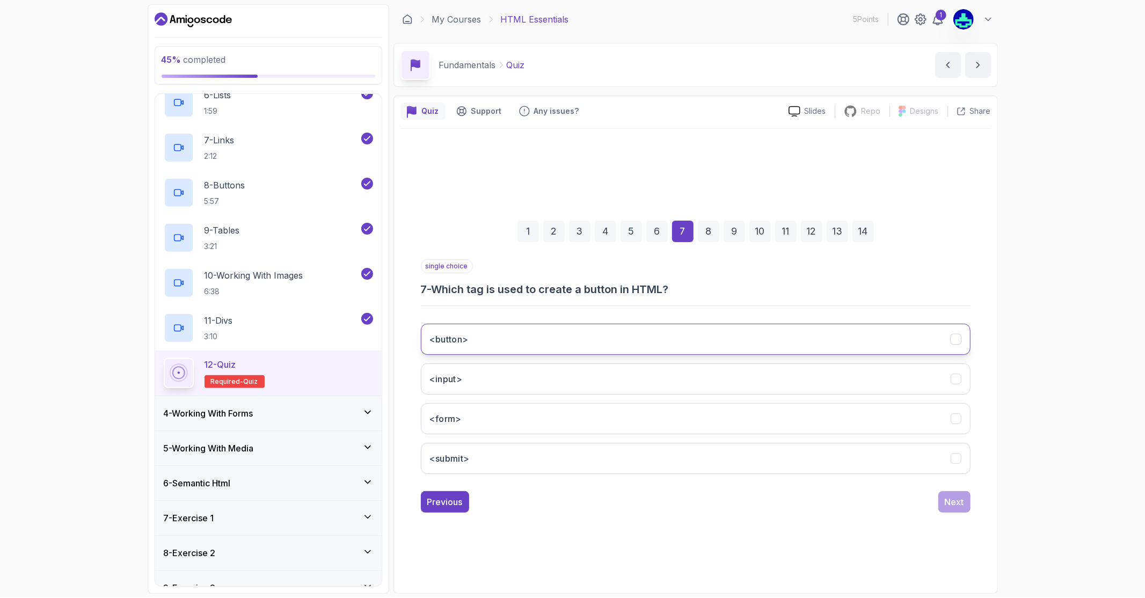
click at [561, 340] on button "<button>" at bounding box center [696, 339] width 550 height 31
click at [550, 387] on button "<input>" at bounding box center [696, 379] width 550 height 31
click at [499, 335] on button "<button>" at bounding box center [696, 339] width 550 height 31
click at [955, 505] on div "Next" at bounding box center [954, 502] width 19 height 13
click at [517, 337] on h3 "To create a form for user input" at bounding box center [495, 339] width 130 height 13
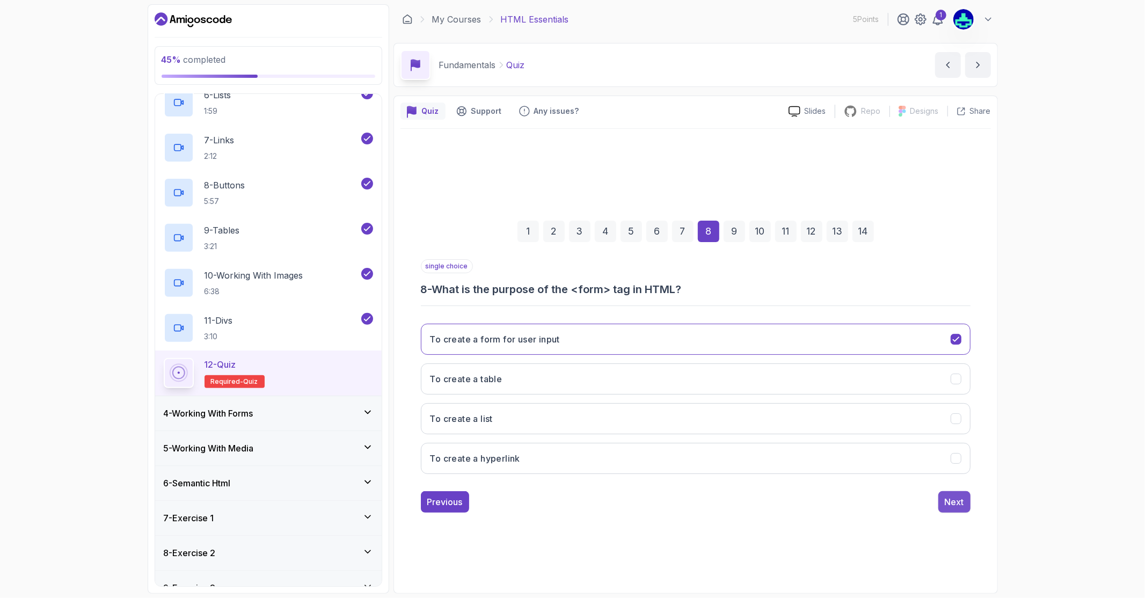
click at [948, 501] on div "Next" at bounding box center [954, 502] width 19 height 13
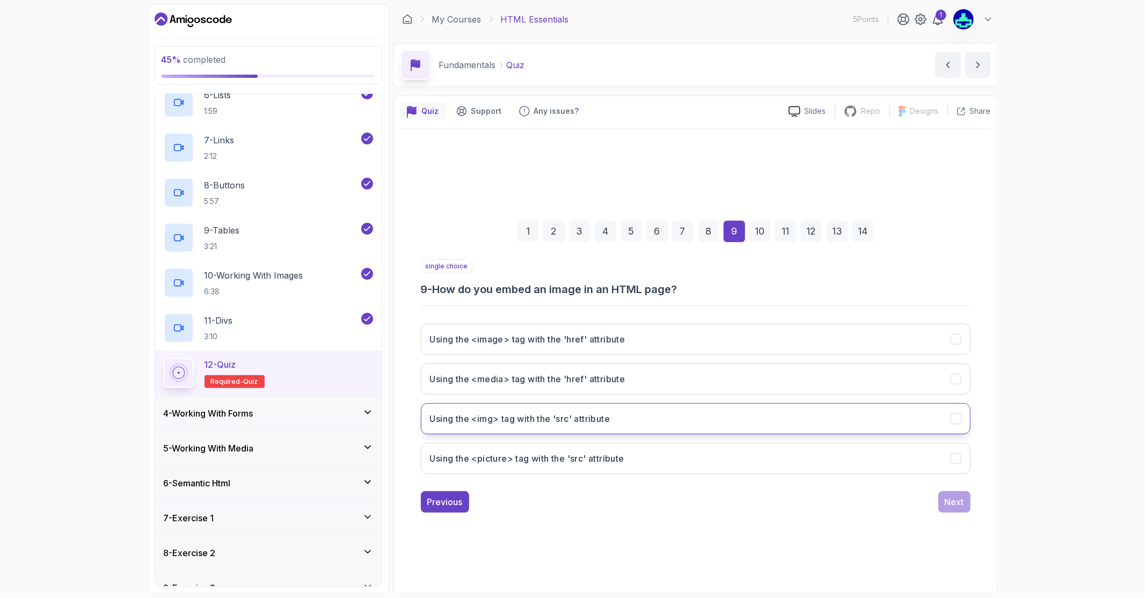
click at [654, 420] on button "Using the <img> tag with the 'src' attribute" at bounding box center [696, 418] width 550 height 31
click at [955, 496] on div "Next" at bounding box center [954, 502] width 19 height 13
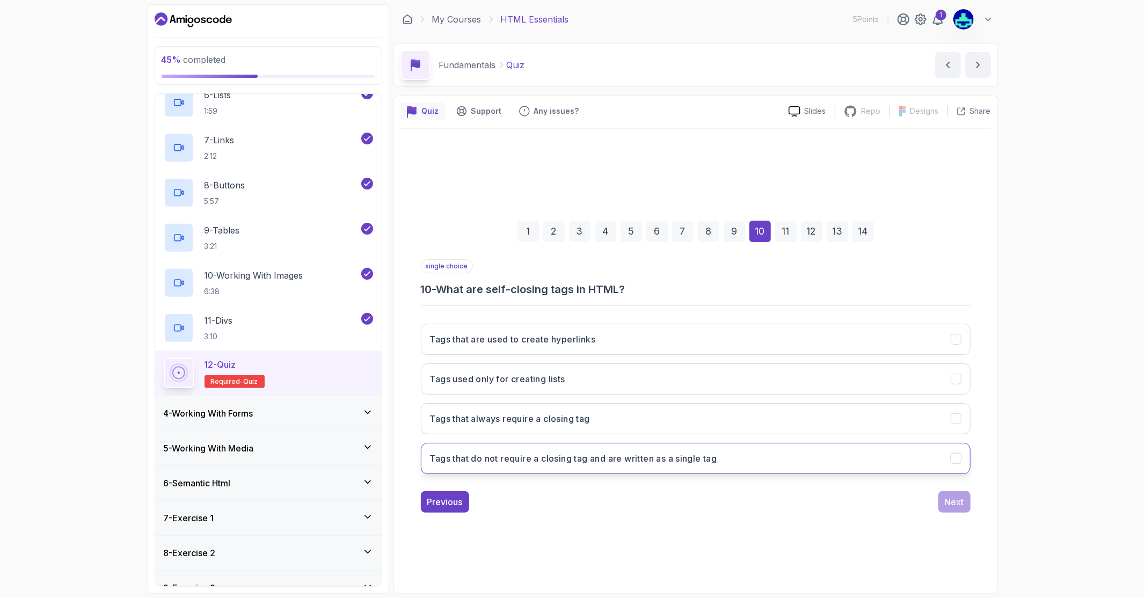
click at [565, 459] on h3 "Tags that do not require a closing tag and are written as a single tag" at bounding box center [573, 458] width 287 height 13
click at [946, 500] on div "Next" at bounding box center [954, 502] width 19 height 13
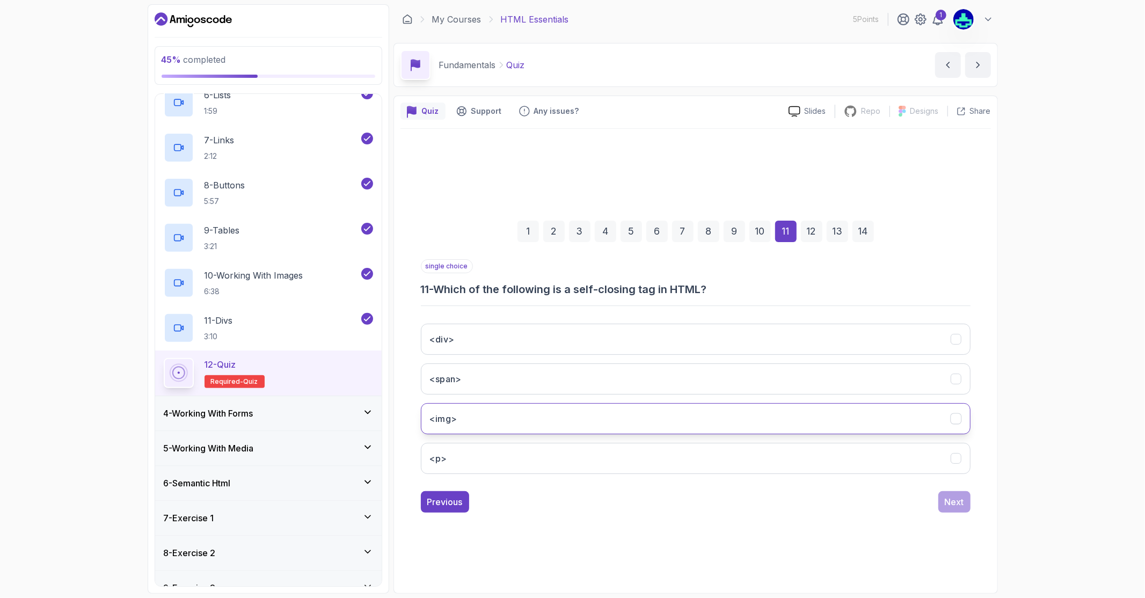
click at [584, 410] on button "<img>" at bounding box center [696, 418] width 550 height 31
click at [948, 506] on div "Next" at bounding box center [954, 502] width 19 height 13
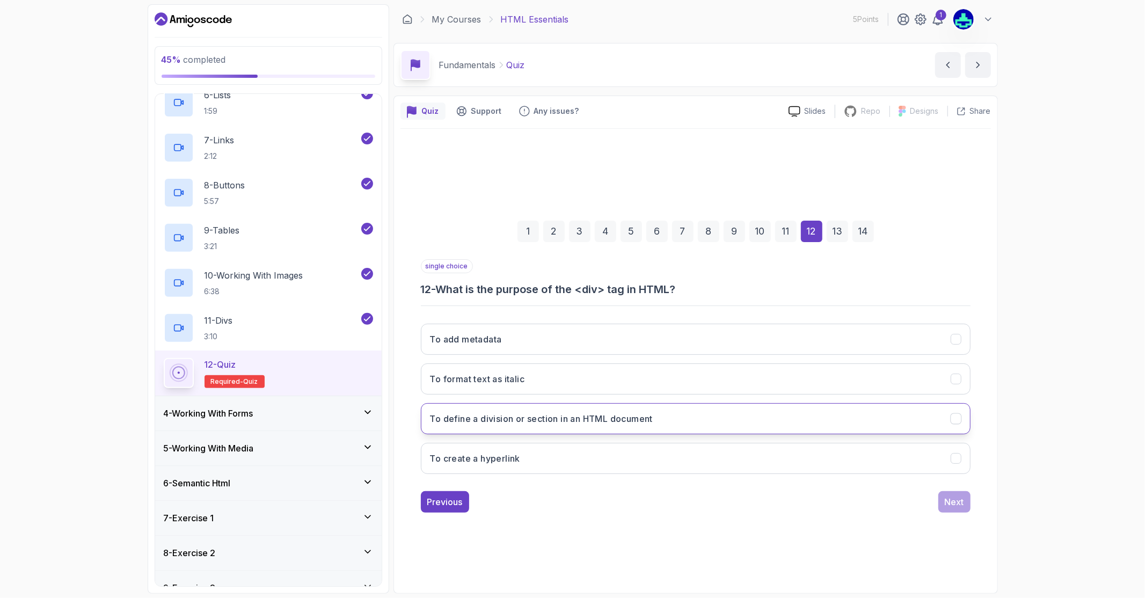
click at [568, 428] on button "To define a division or section in an HTML document" at bounding box center [696, 418] width 550 height 31
click at [963, 502] on div "Next" at bounding box center [954, 502] width 19 height 13
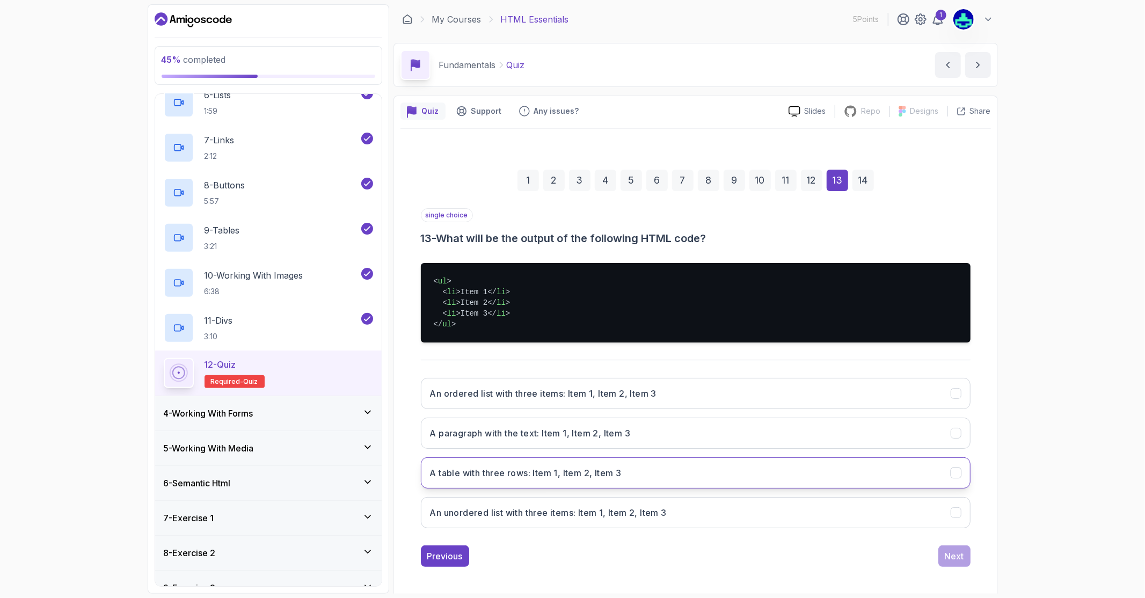
scroll to position [3, 0]
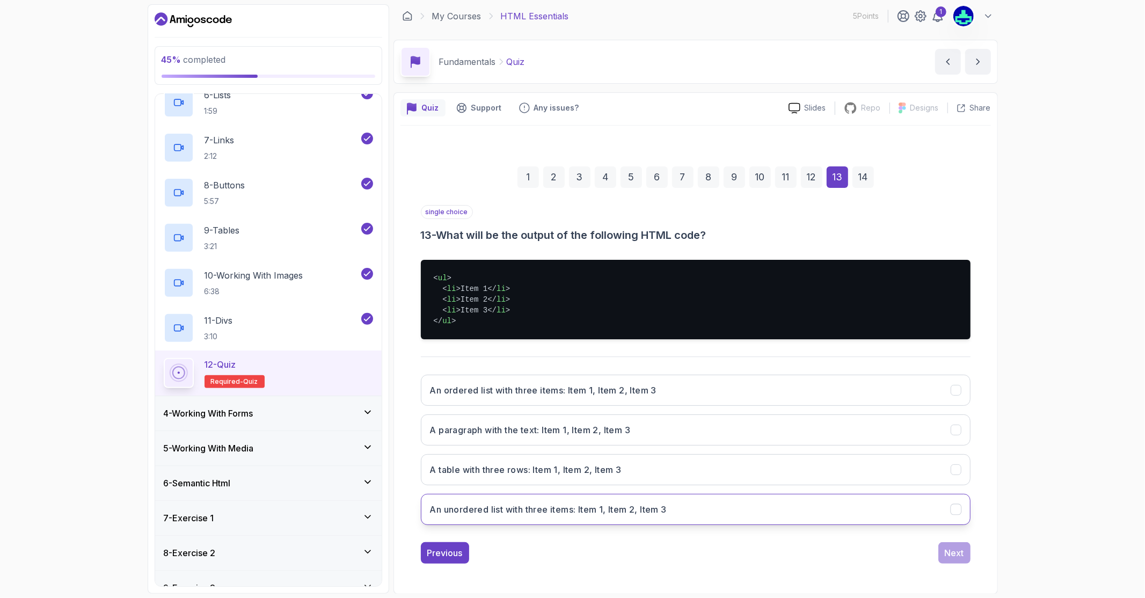
click at [611, 502] on button "An unordered list with three items: Item 1, Item 2, Item 3" at bounding box center [696, 509] width 550 height 31
click at [952, 552] on div "Next" at bounding box center [954, 553] width 19 height 13
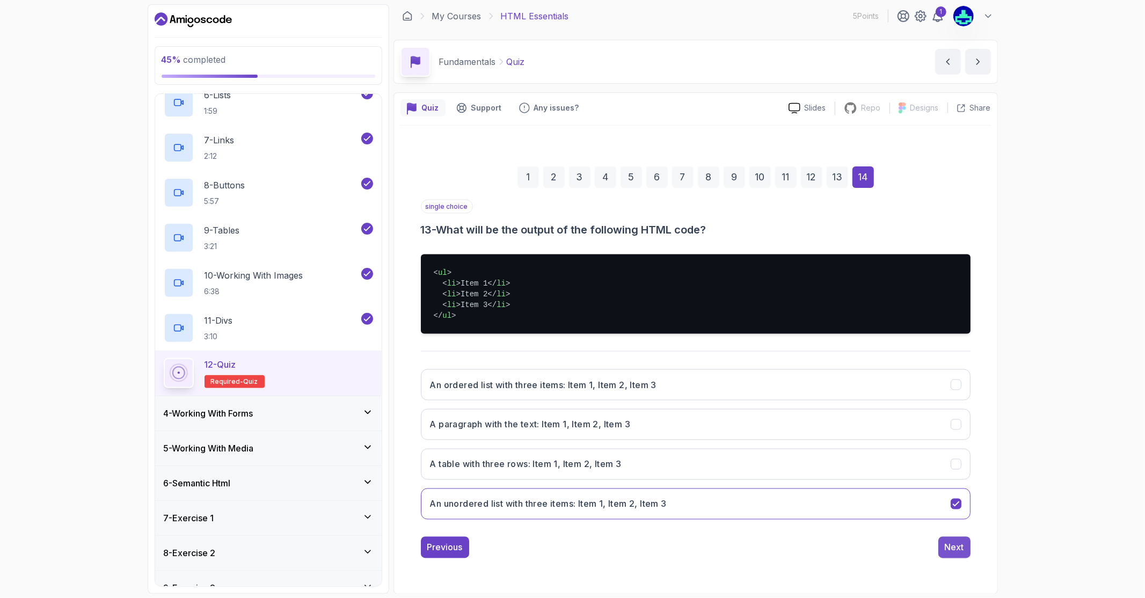
scroll to position [0, 0]
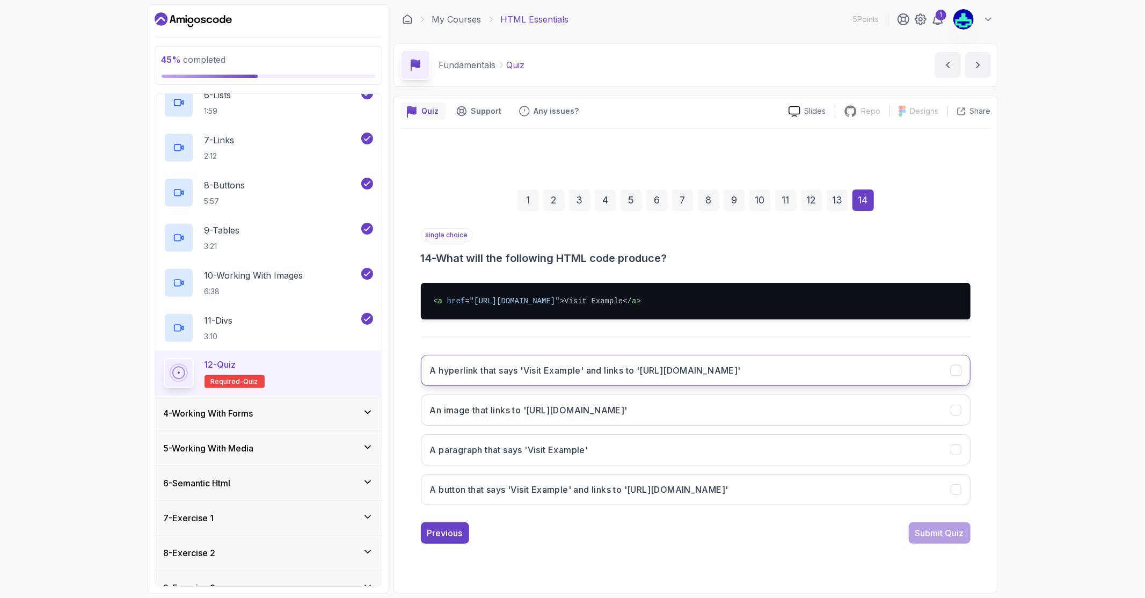
click at [565, 371] on h3 "A hyperlink that says 'Visit Example' and links to '[URL][DOMAIN_NAME]'" at bounding box center [585, 370] width 311 height 13
click at [916, 527] on div "Submit Quiz" at bounding box center [940, 533] width 49 height 13
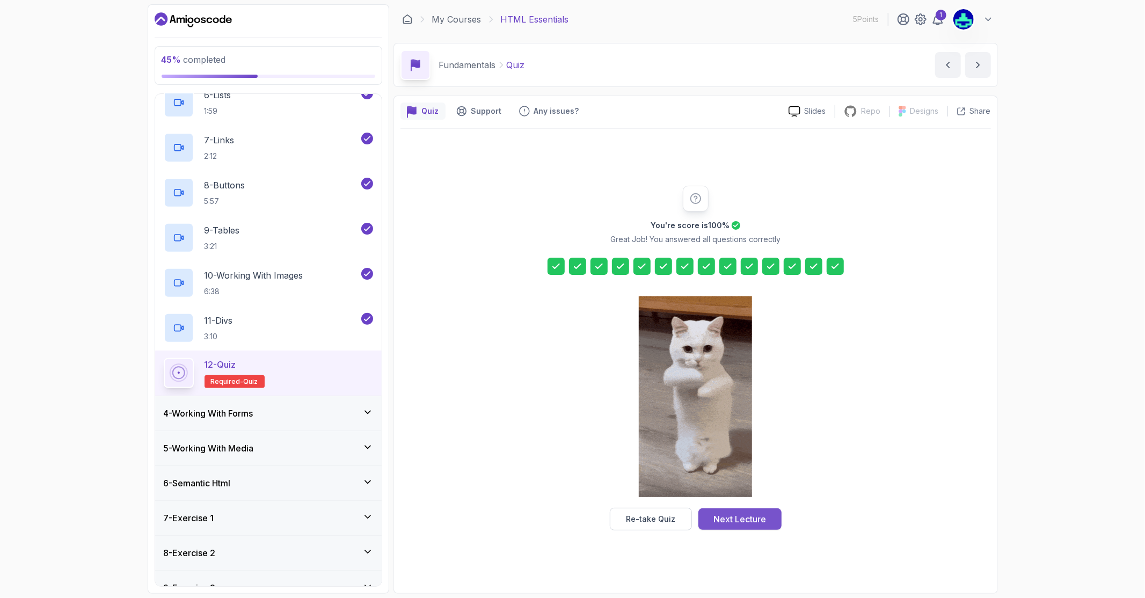
click at [732, 521] on div "Next Lecture" at bounding box center [740, 519] width 53 height 13
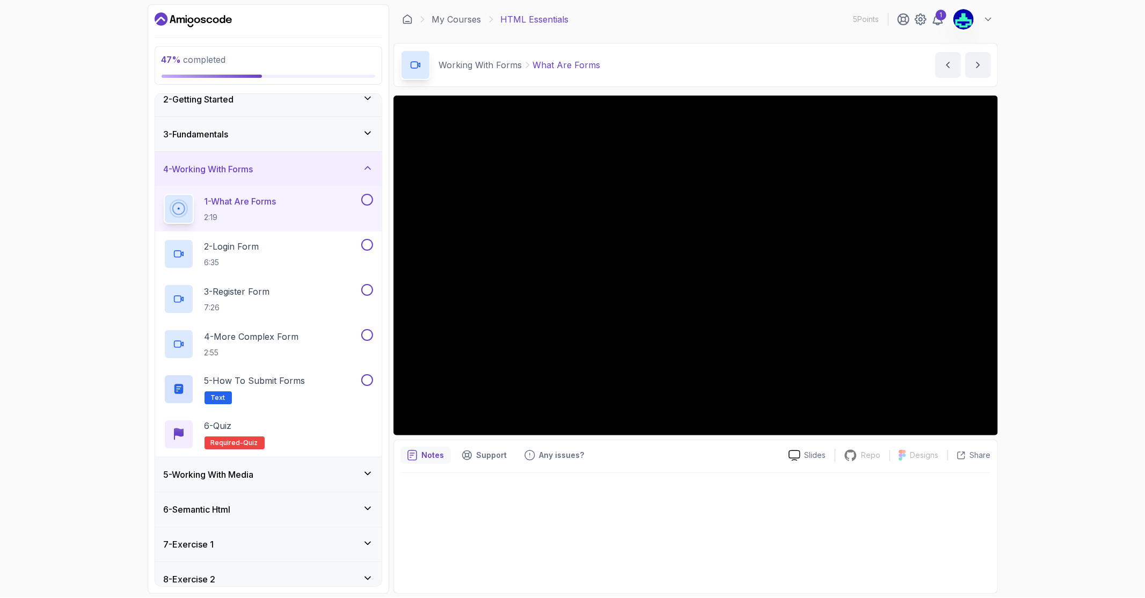
scroll to position [71, 0]
